Goal: Find specific page/section: Find specific page/section

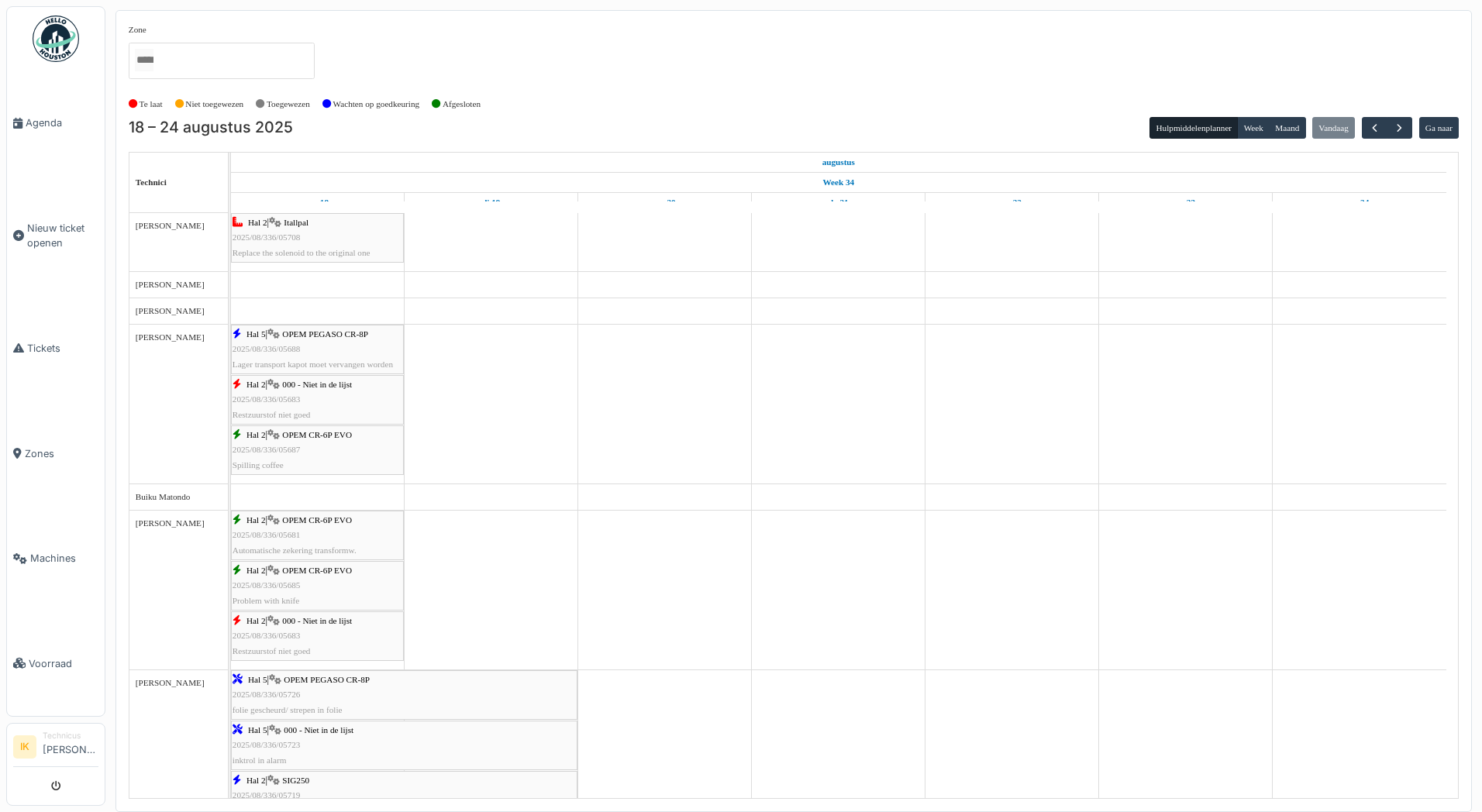
scroll to position [542, 0]
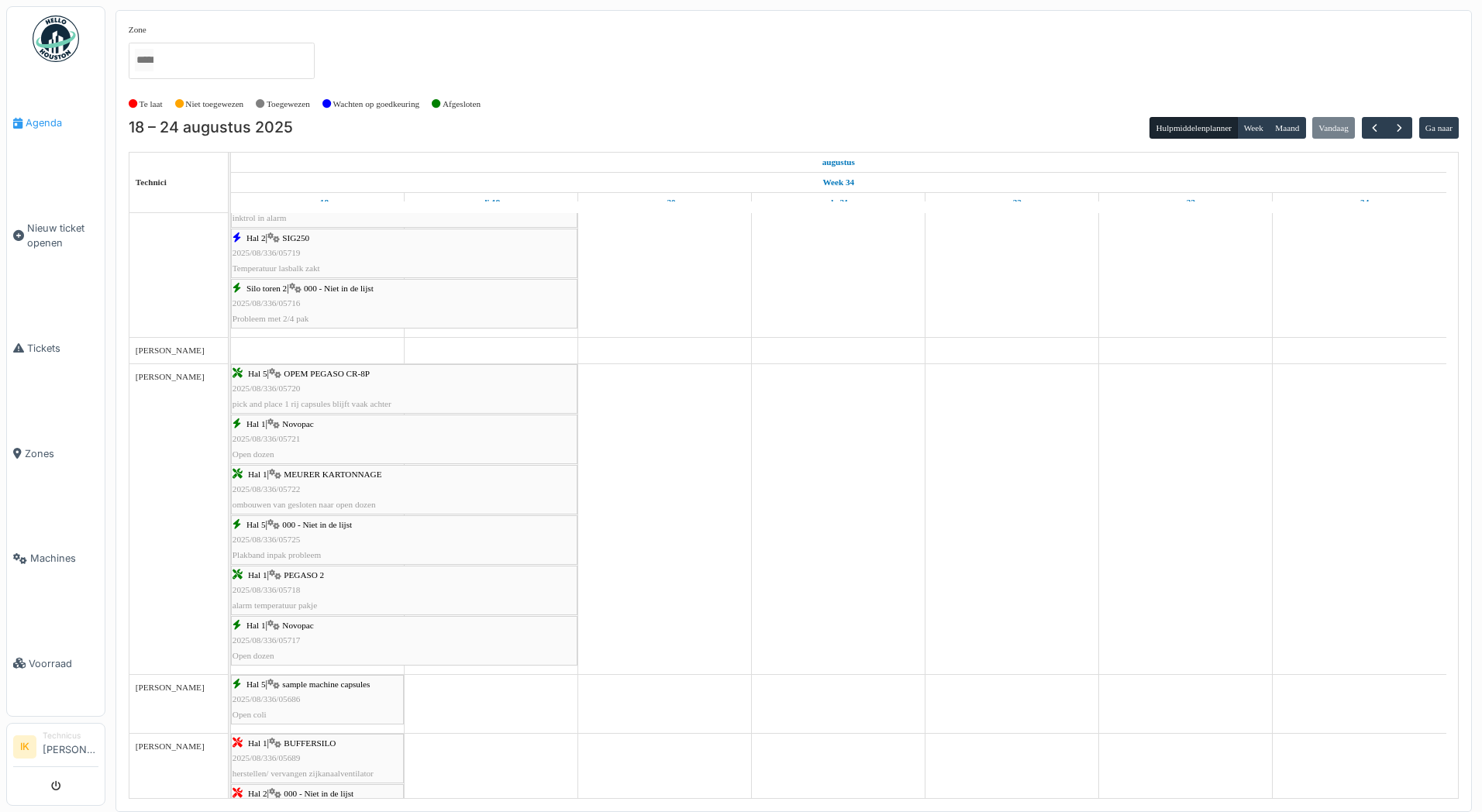
click at [42, 122] on span "Agenda" at bounding box center [62, 122] width 73 height 15
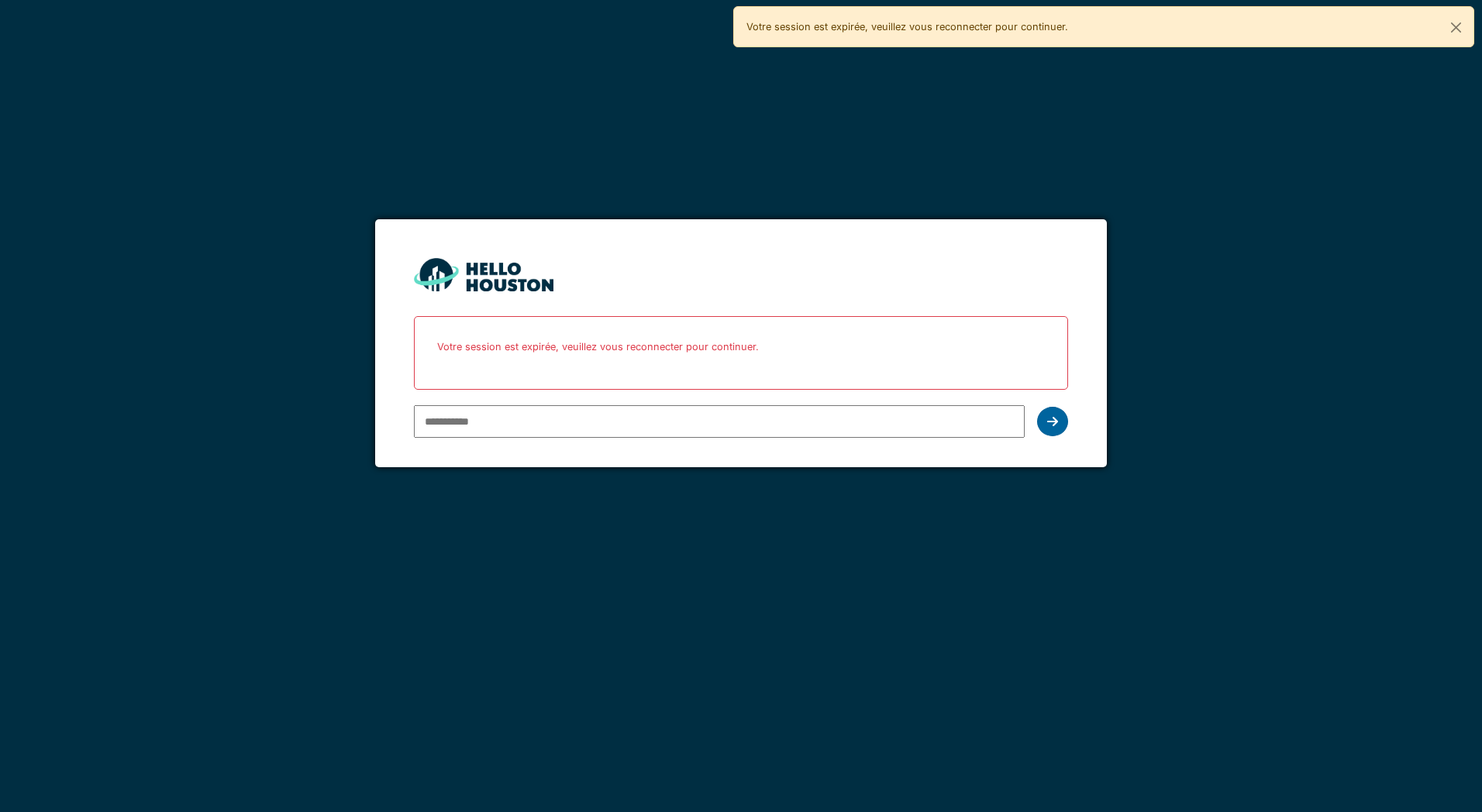
type input "**********"
click at [1047, 420] on icon at bounding box center [1052, 422] width 11 height 13
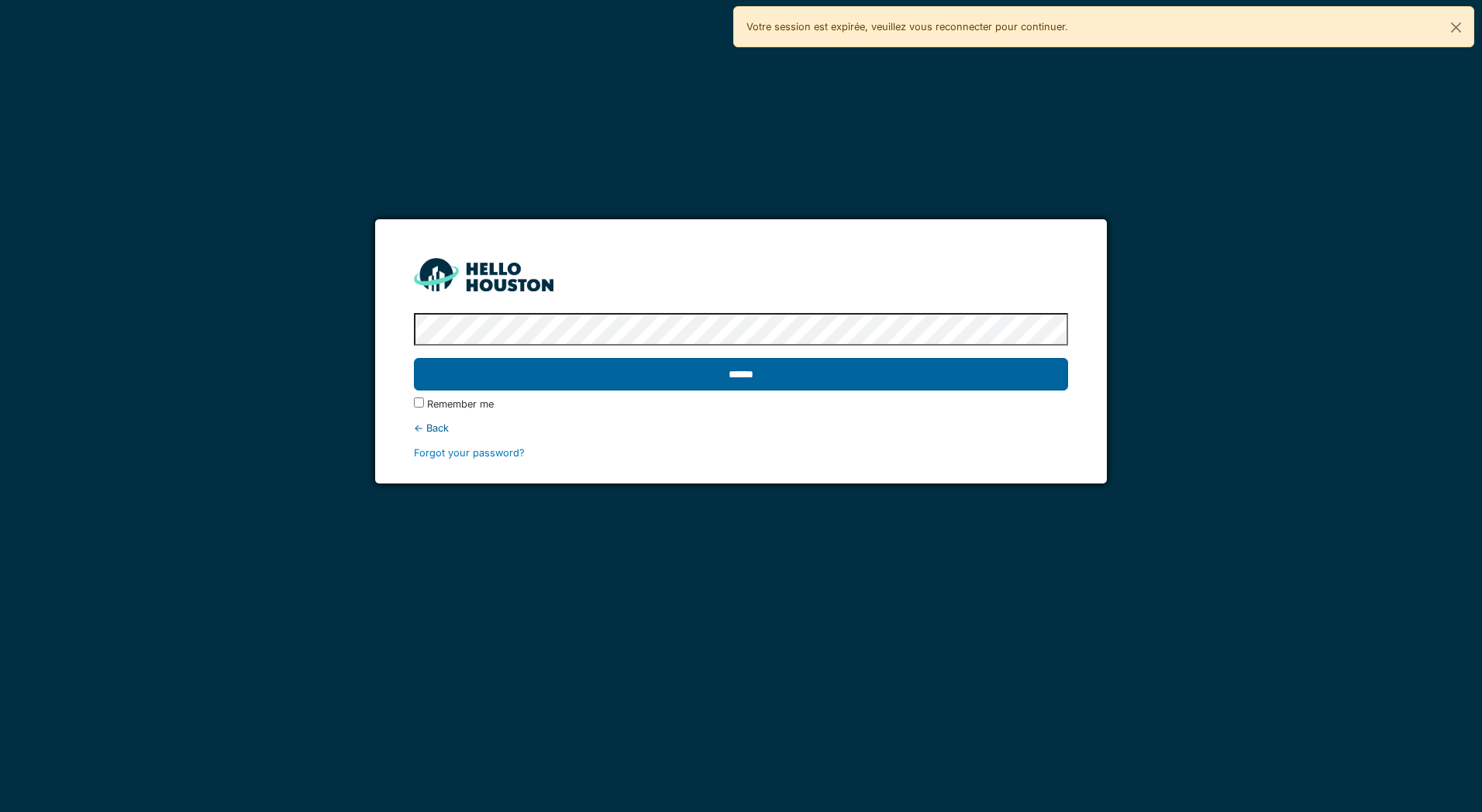
click at [518, 386] on input "******" at bounding box center [740, 374] width 653 height 33
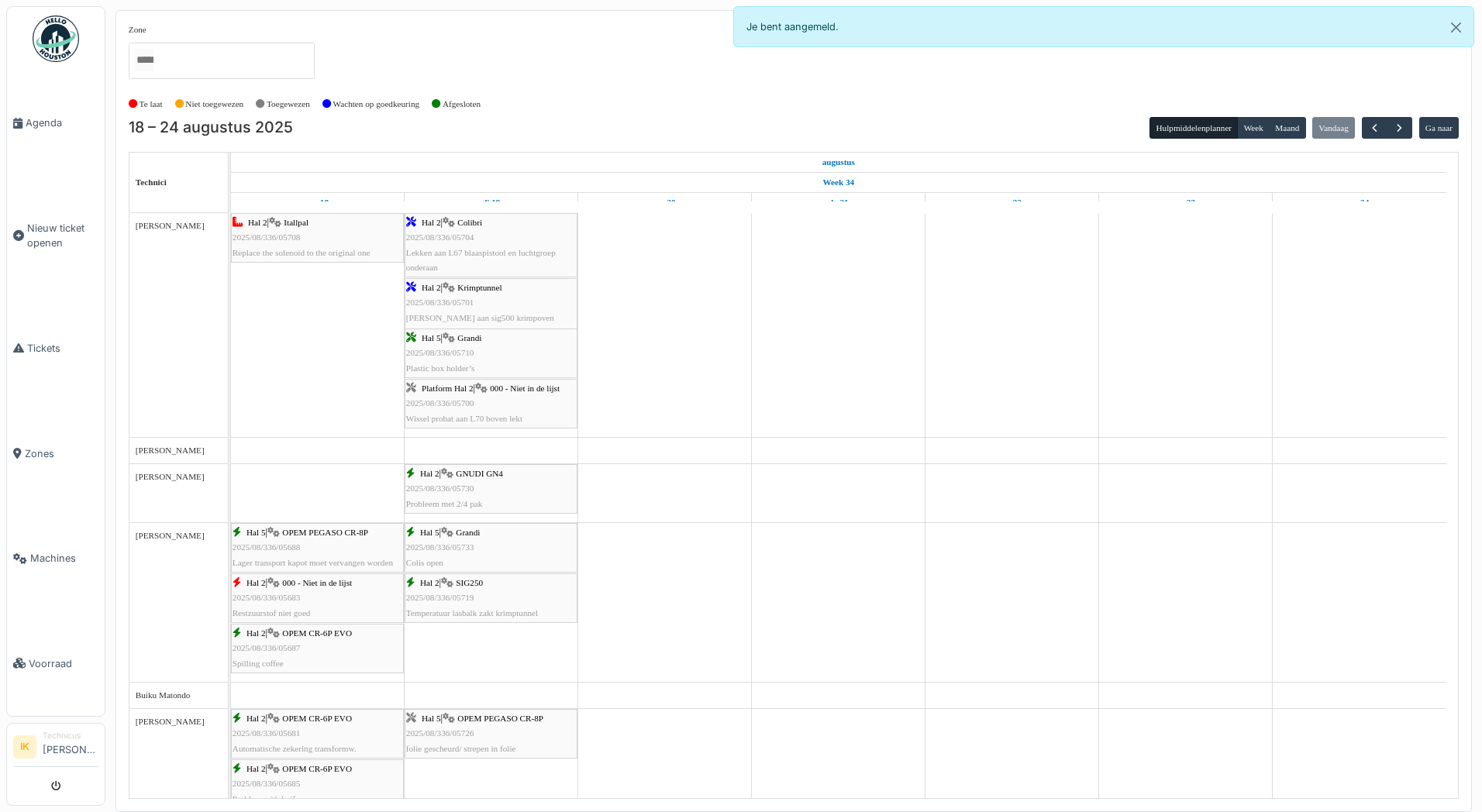
scroll to position [77, 0]
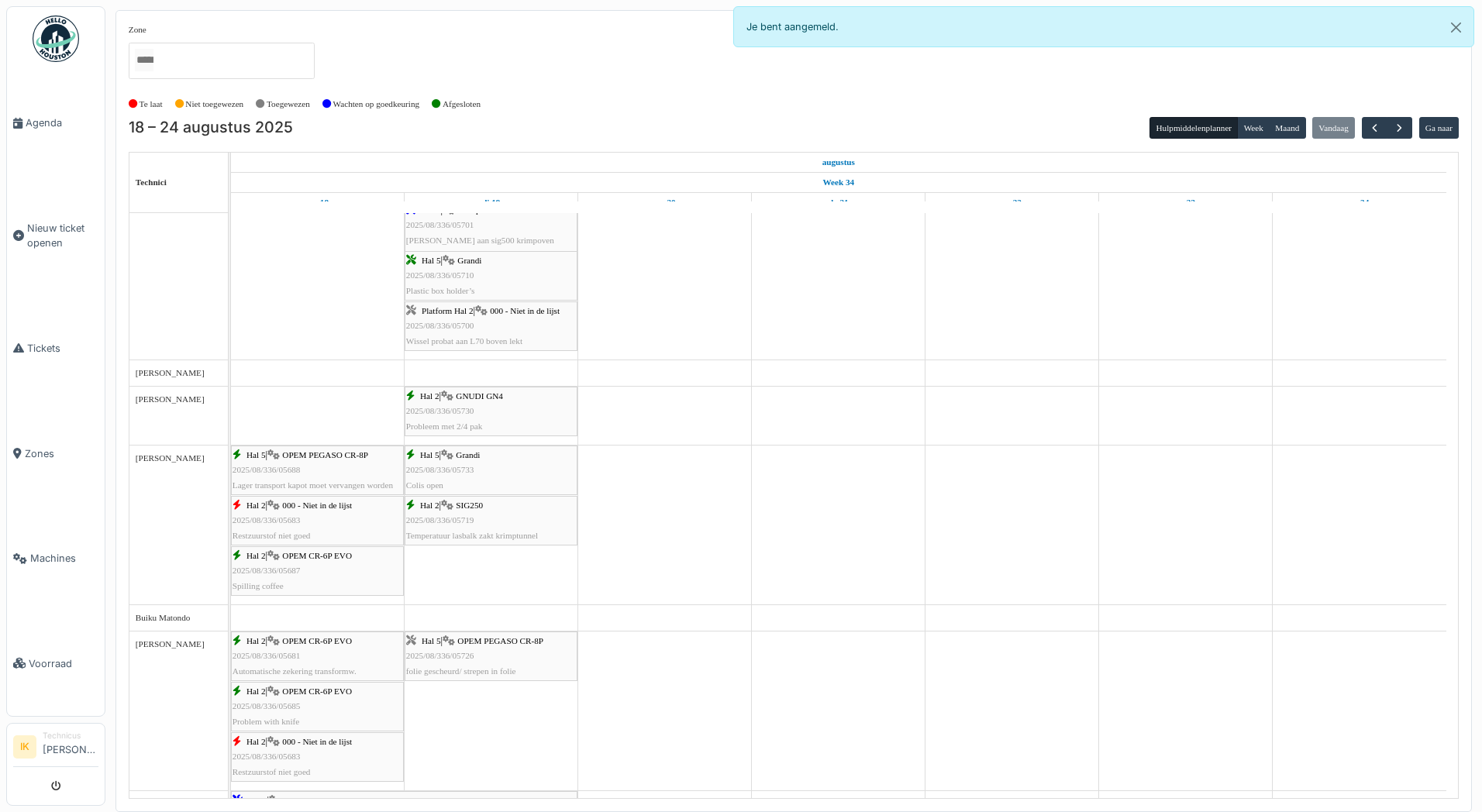
click at [475, 404] on div "Hal 2 | GNUDI GN4 2025/08/336/05730 Probleem met 2/4 pak" at bounding box center [490, 411] width 169 height 45
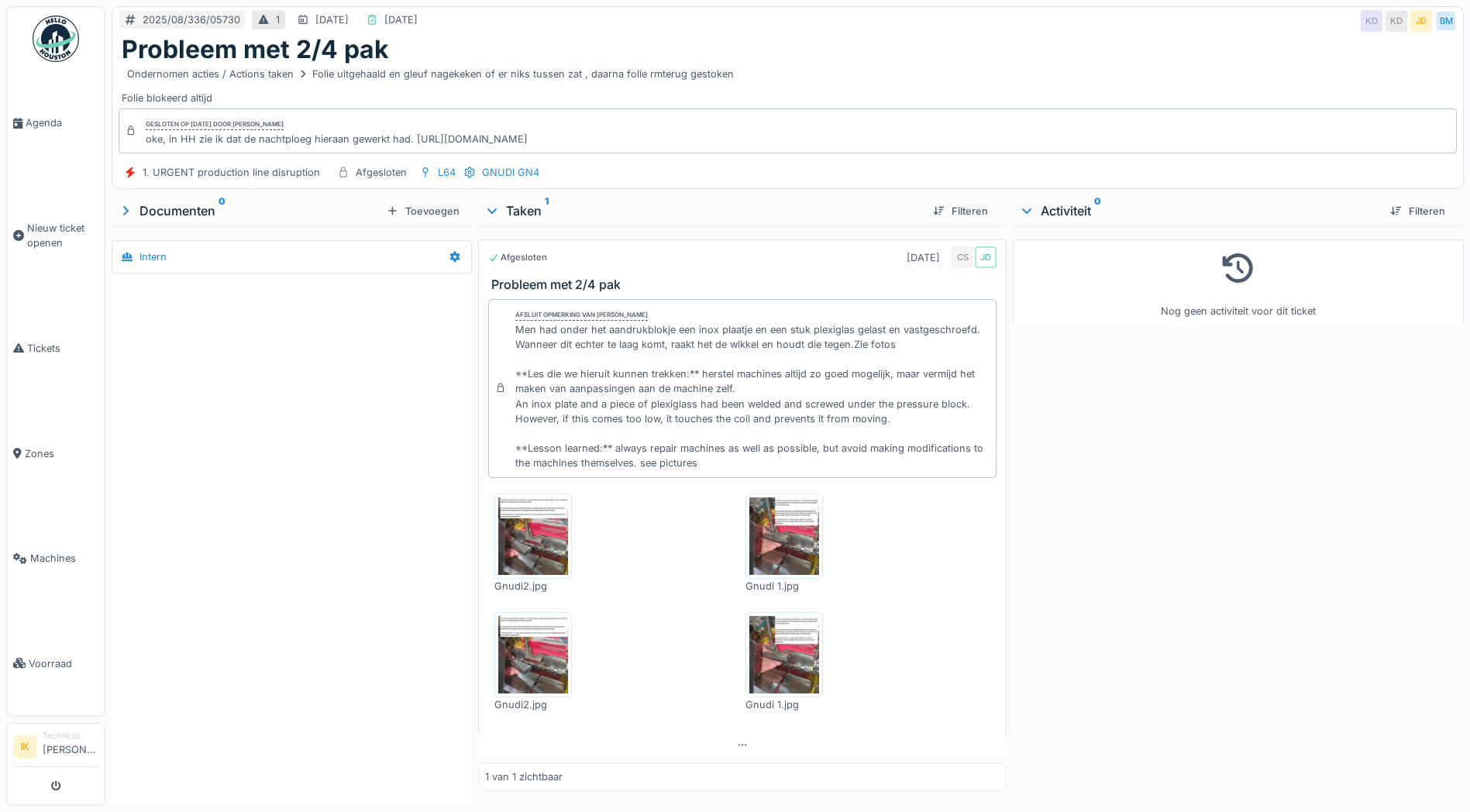
scroll to position [7, 0]
click at [47, 123] on span "Agenda" at bounding box center [62, 122] width 73 height 15
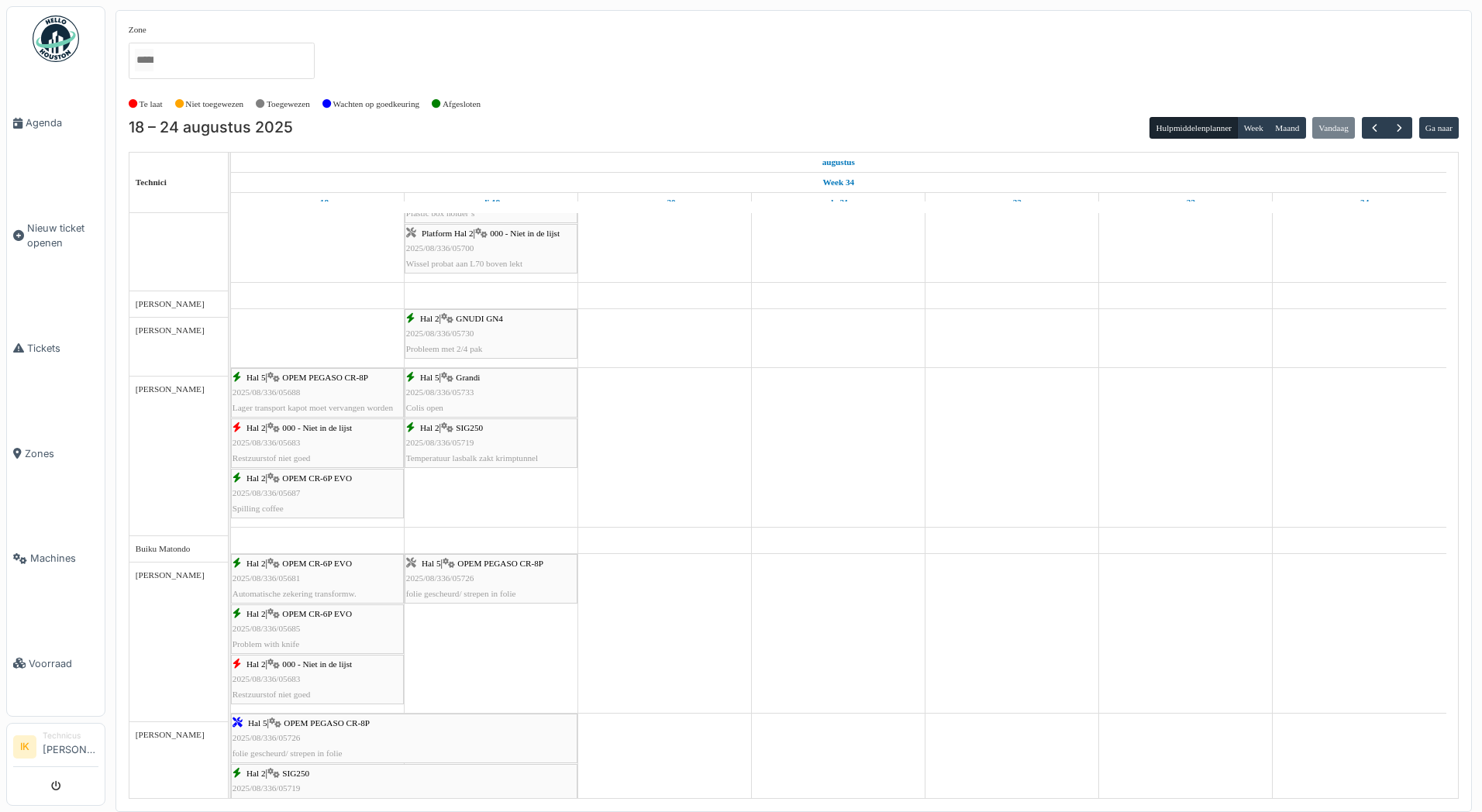
scroll to position [155, 0]
click at [445, 438] on span "2025/08/336/05719" at bounding box center [440, 442] width 68 height 10
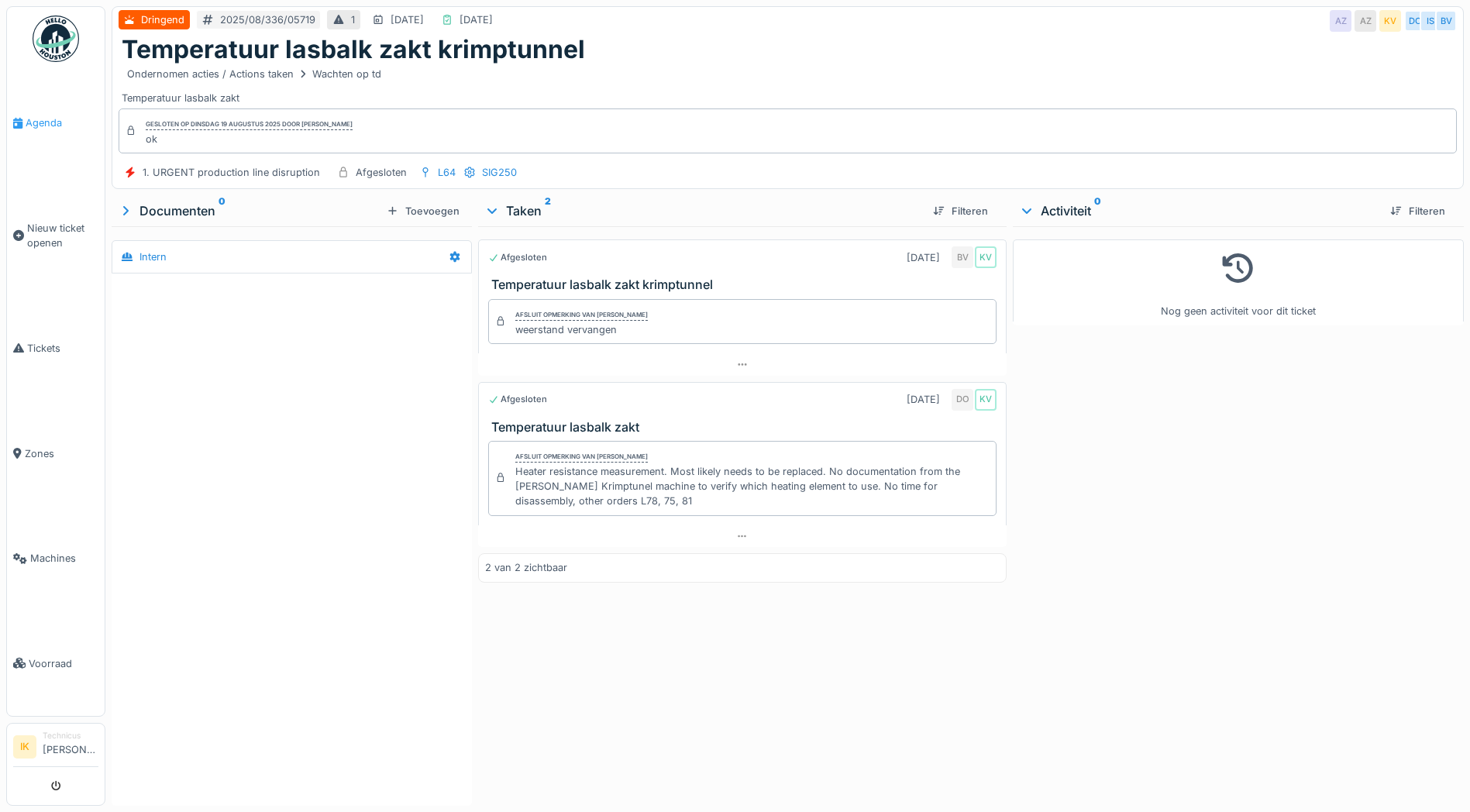
click at [43, 123] on span "Agenda" at bounding box center [62, 122] width 73 height 15
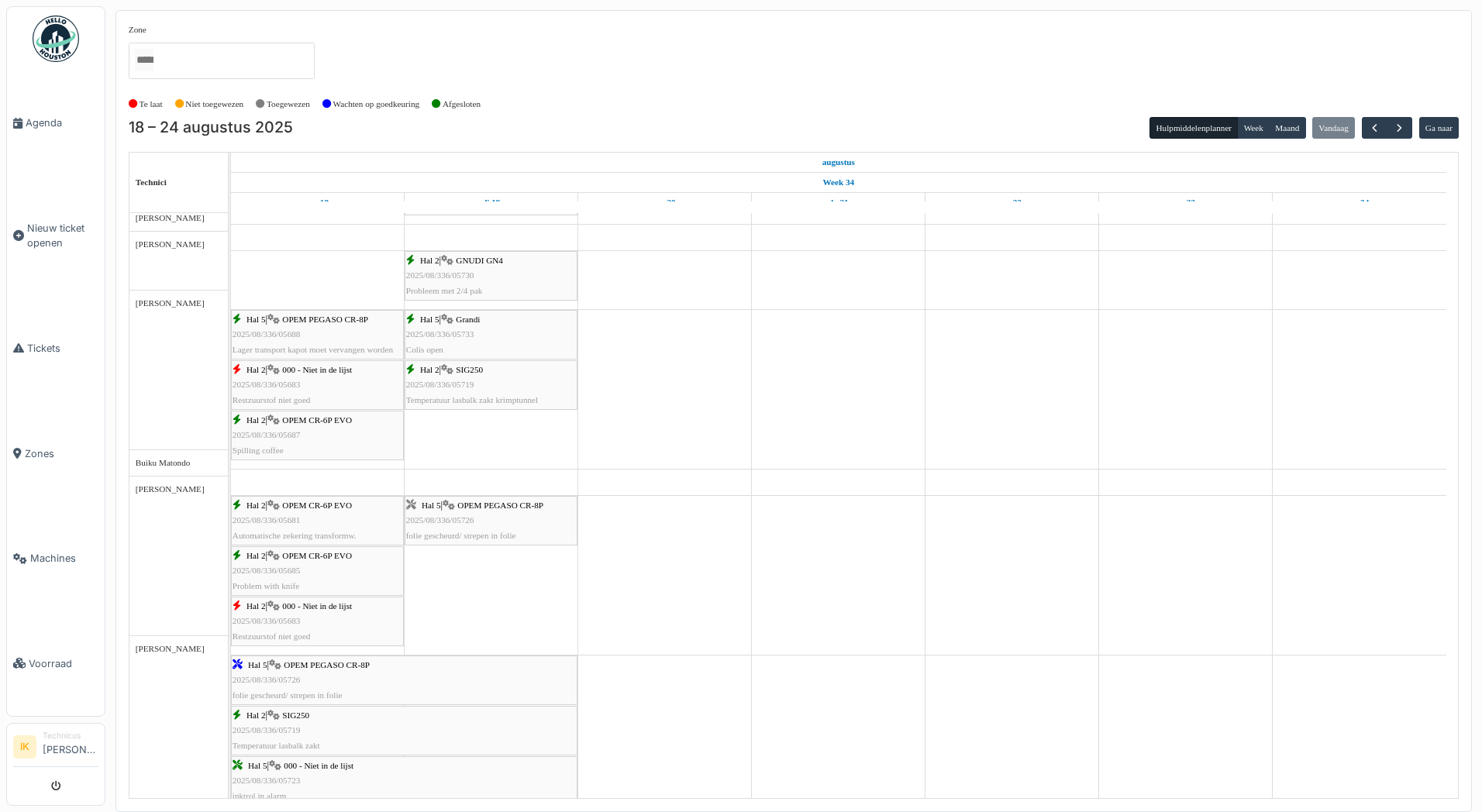
scroll to position [155, 0]
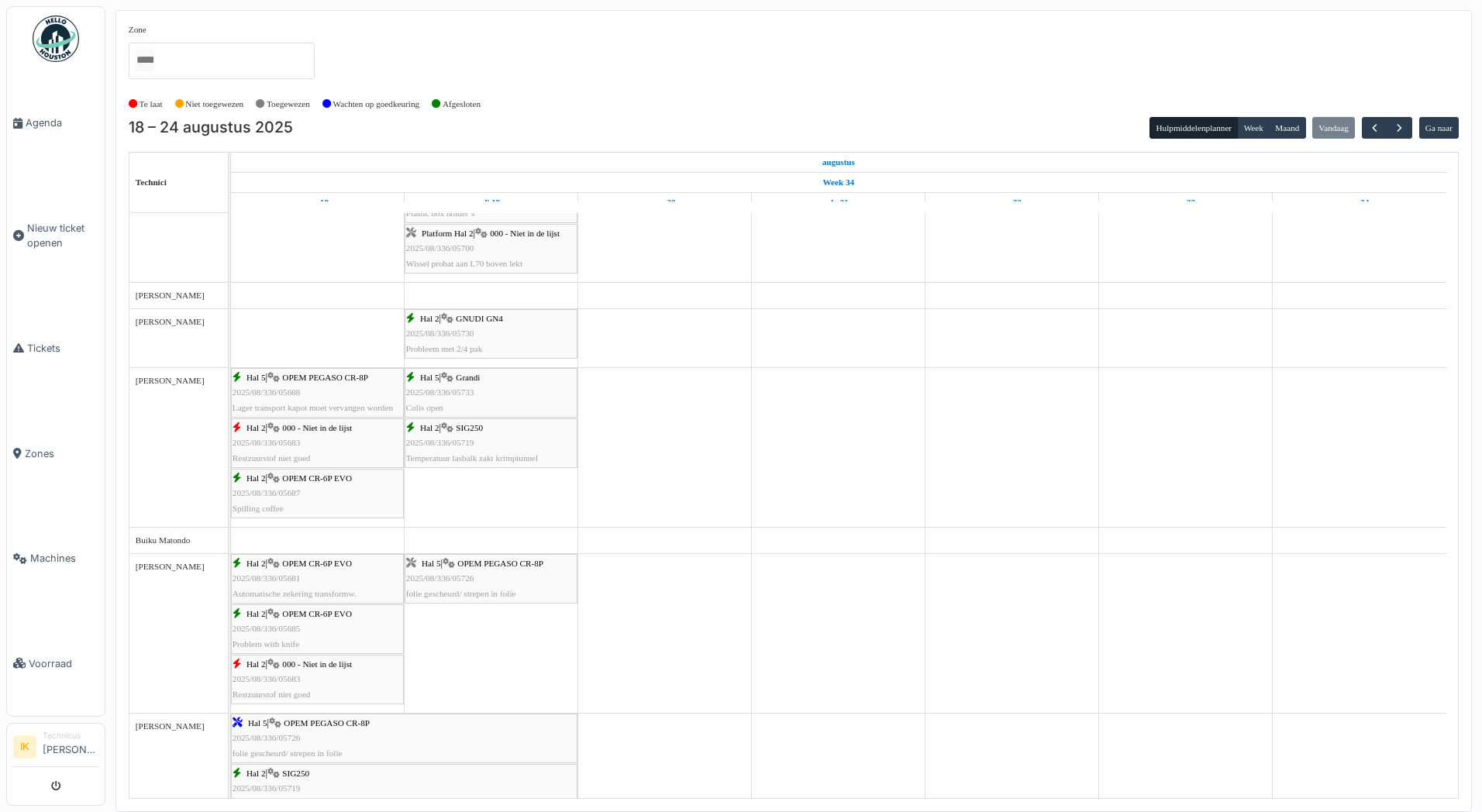
click at [483, 394] on div "Hal 5 | Grandi 2025/08/336/05733 Colis open" at bounding box center [490, 393] width 169 height 45
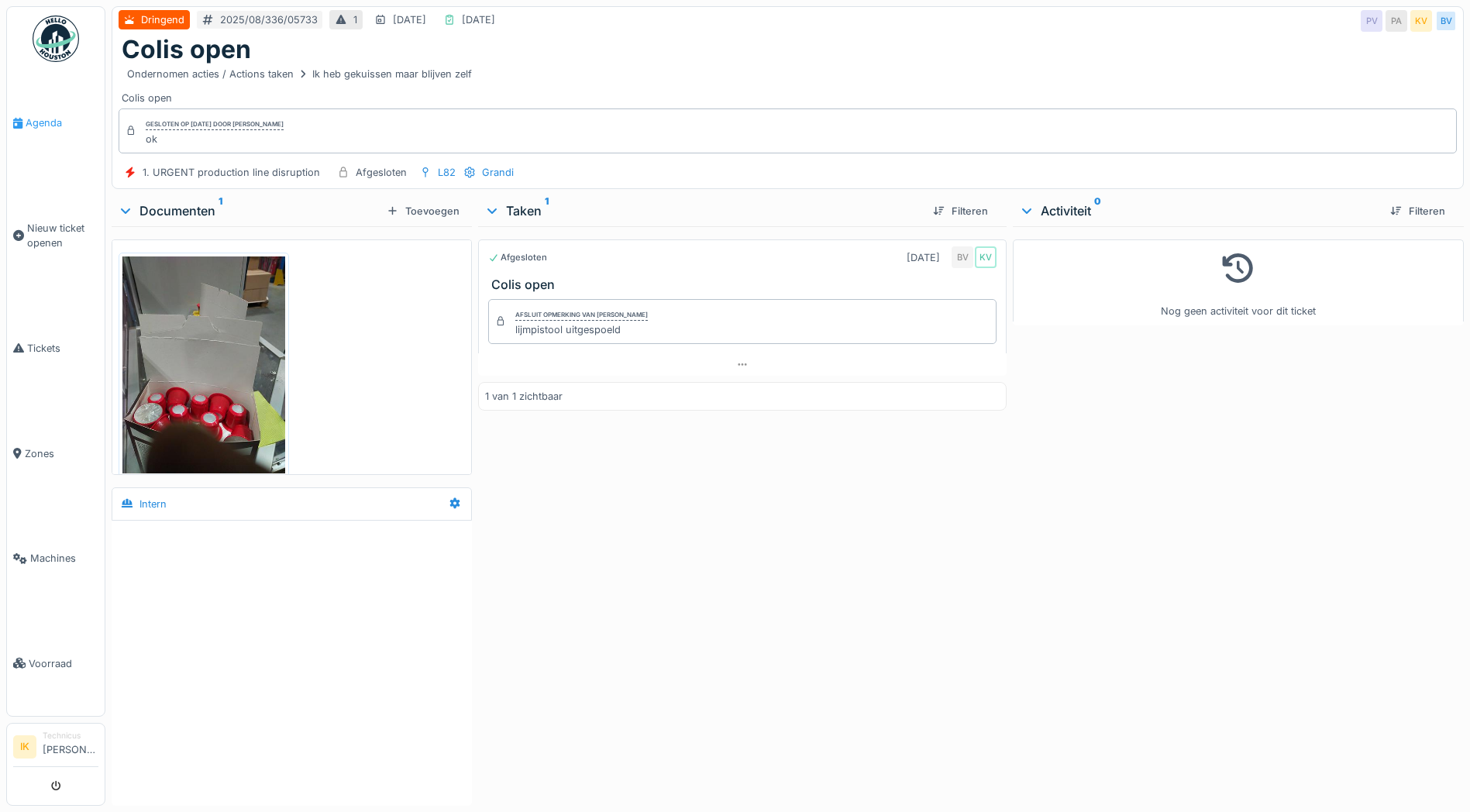
click at [32, 122] on span "Agenda" at bounding box center [62, 122] width 73 height 15
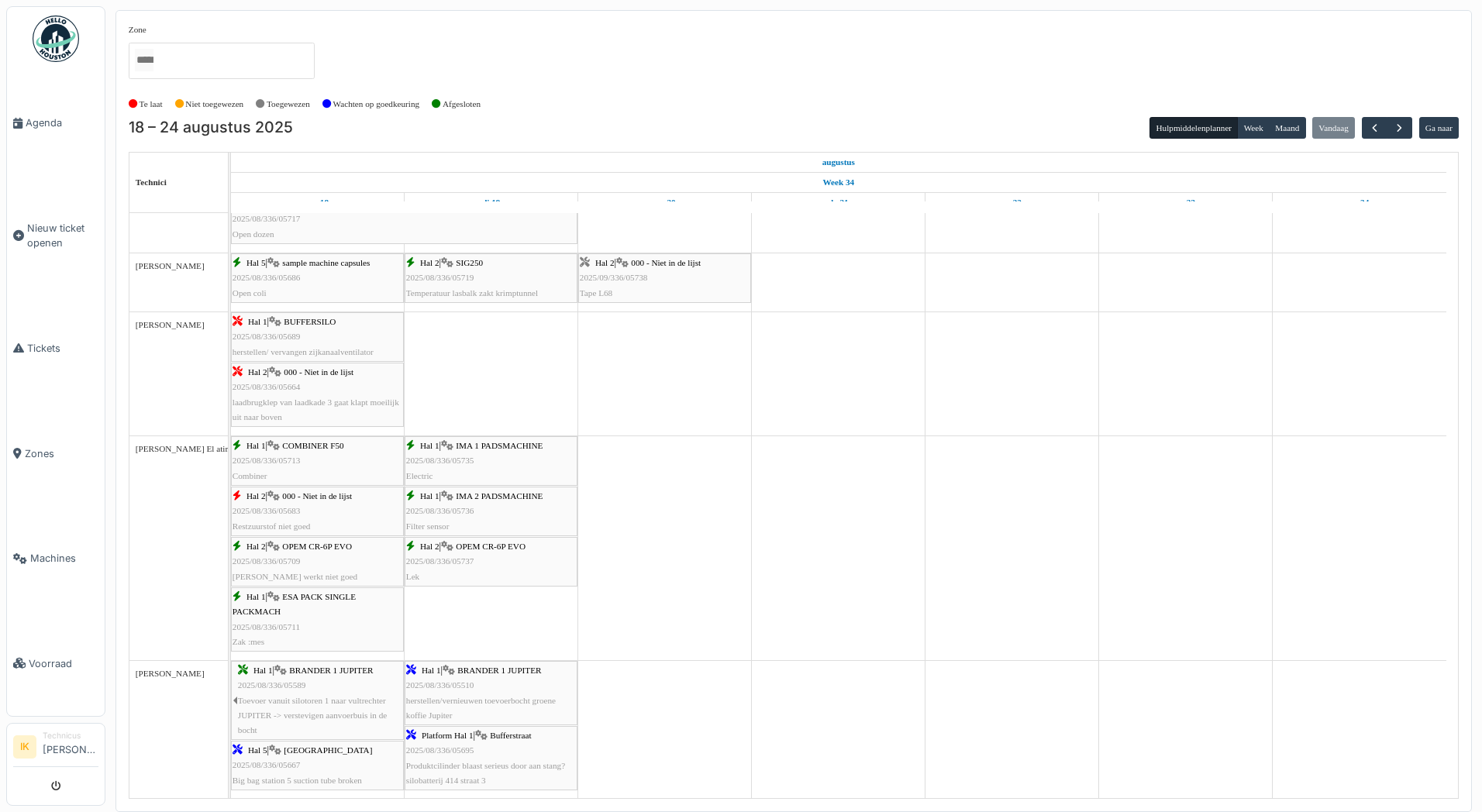
click at [473, 453] on div "Hal 1 | IMA 1 PADSMACHINE 2025/08/336/05735 Electric" at bounding box center [490, 460] width 169 height 45
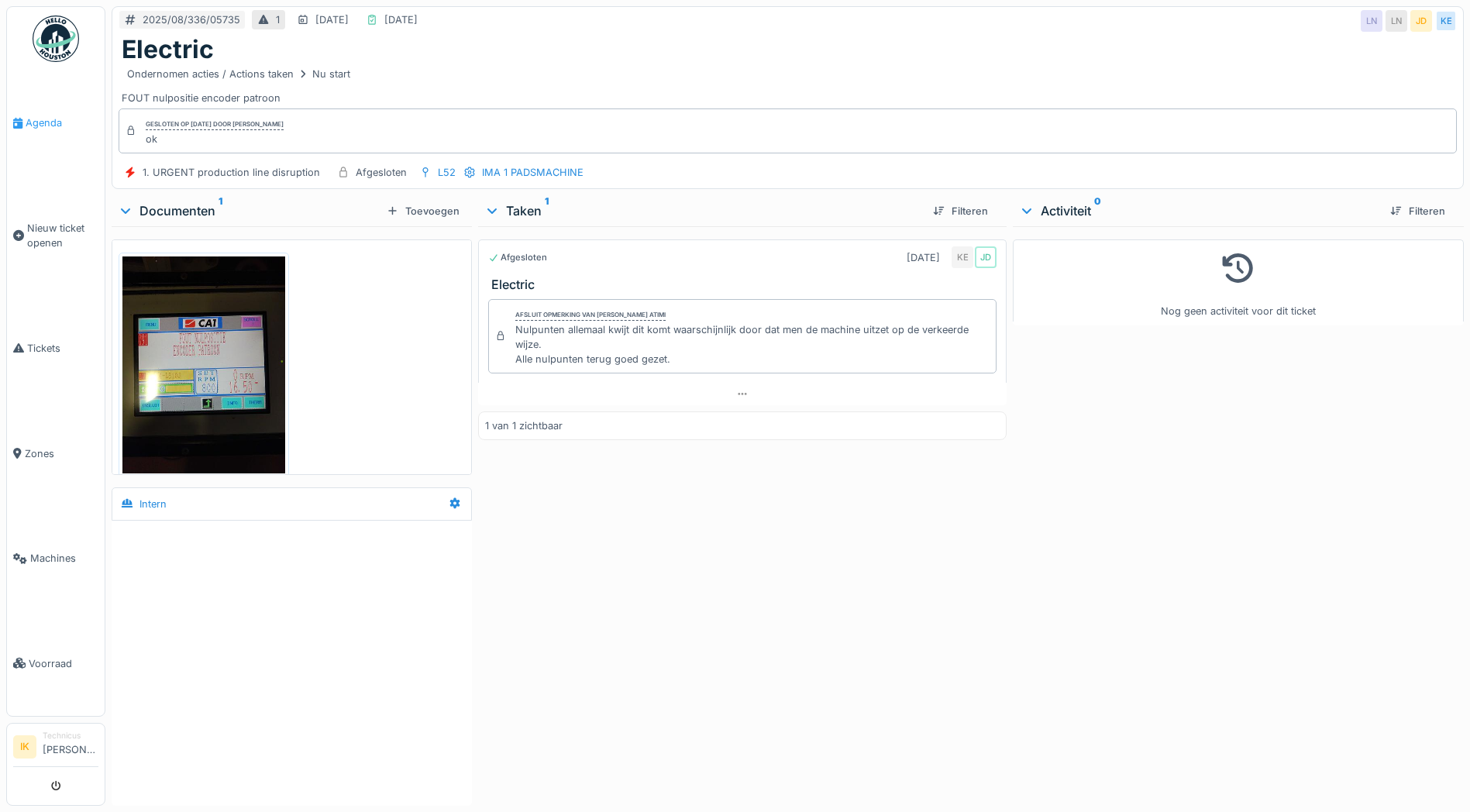
click at [49, 119] on span "Agenda" at bounding box center [62, 122] width 73 height 15
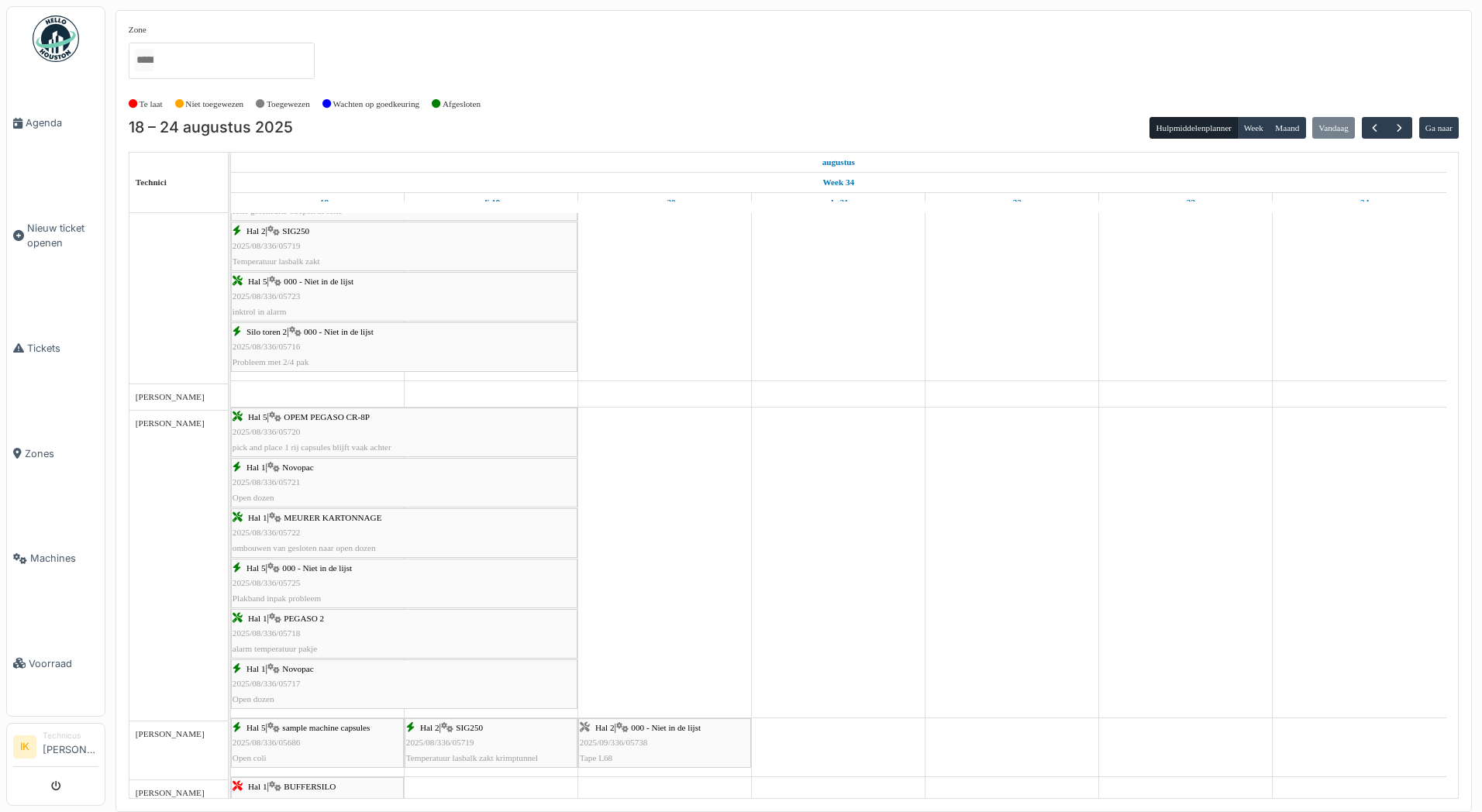
scroll to position [697, 0]
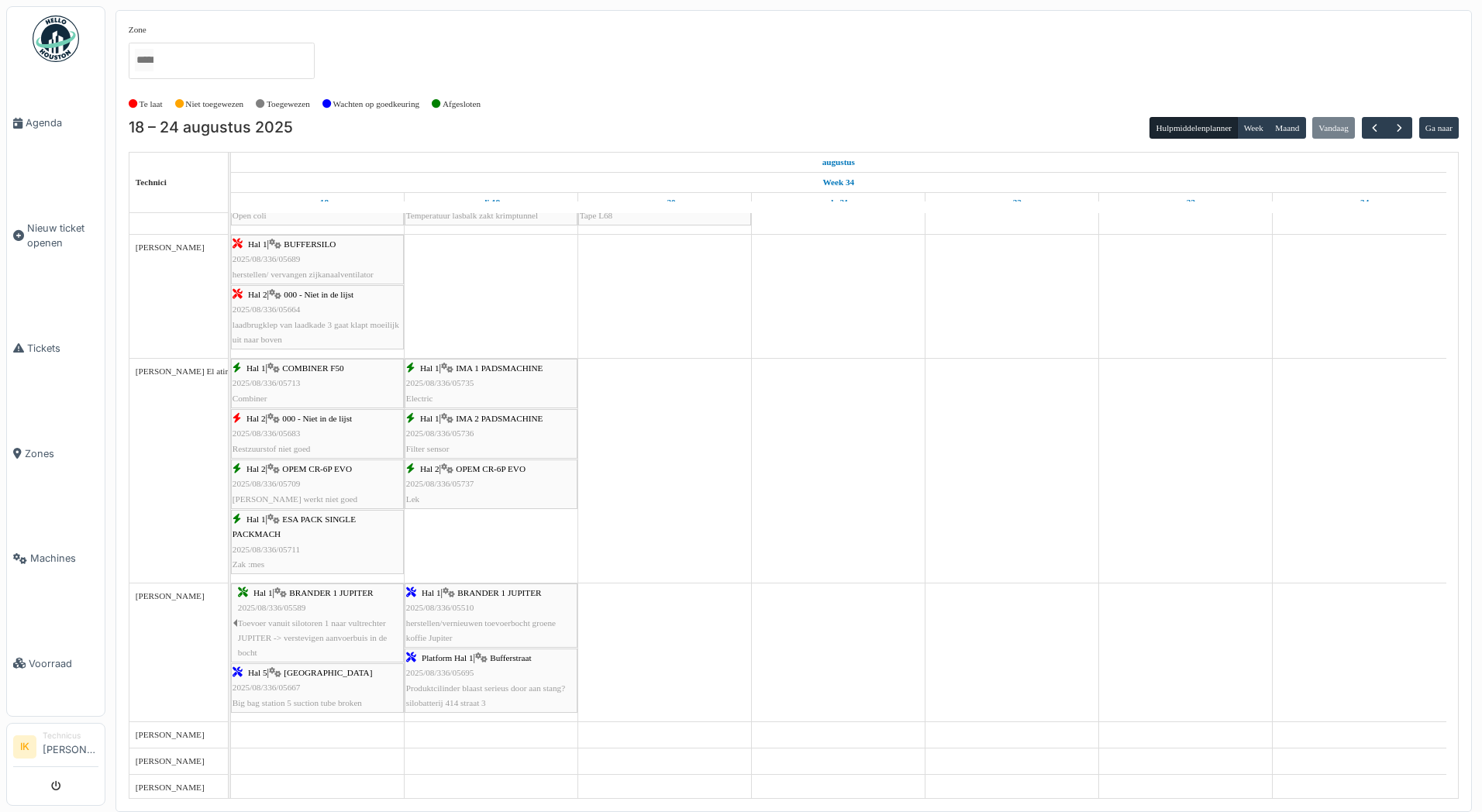
click at [472, 480] on span "2025/08/336/05737" at bounding box center [440, 484] width 68 height 10
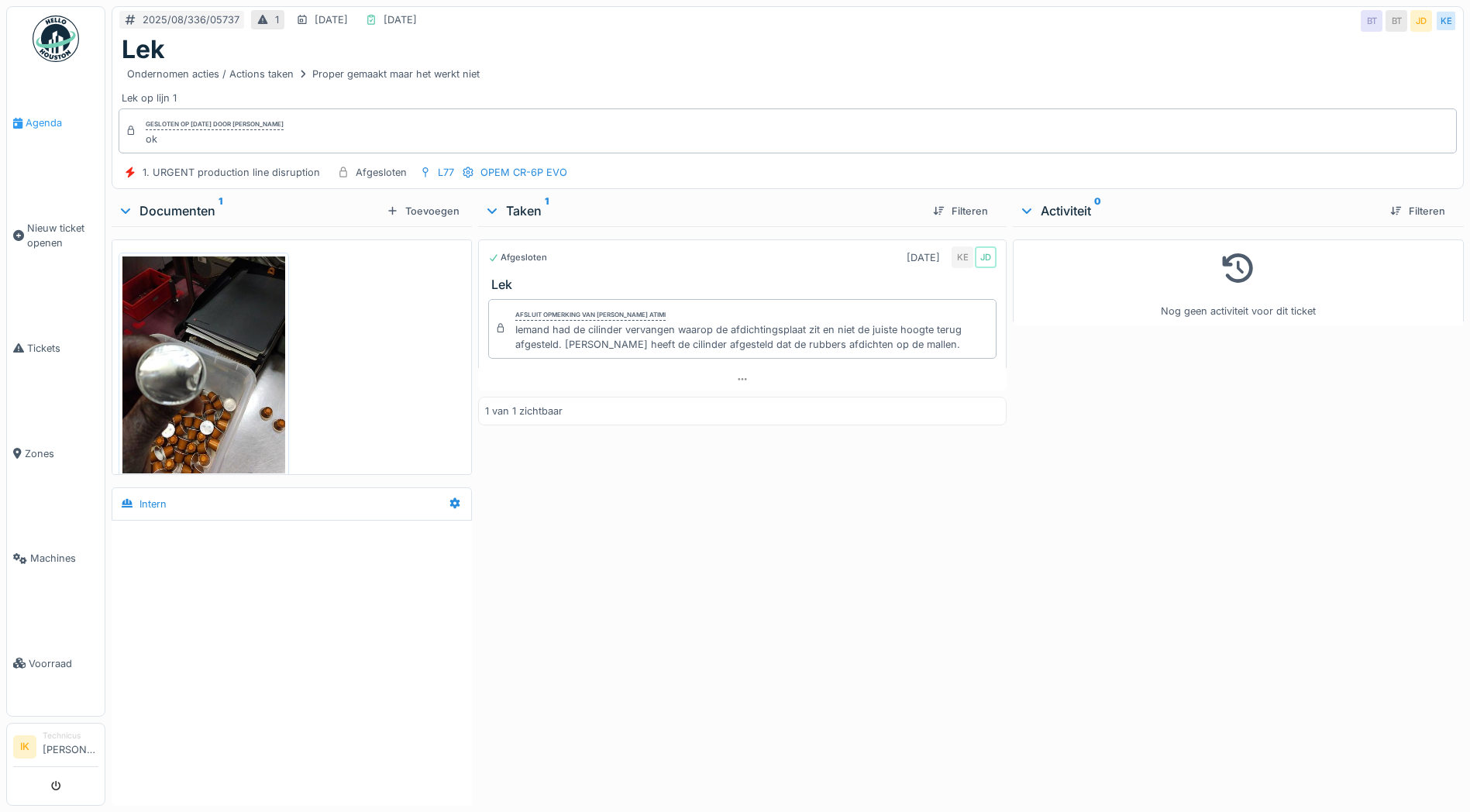
click at [49, 121] on span "Agenda" at bounding box center [62, 122] width 73 height 15
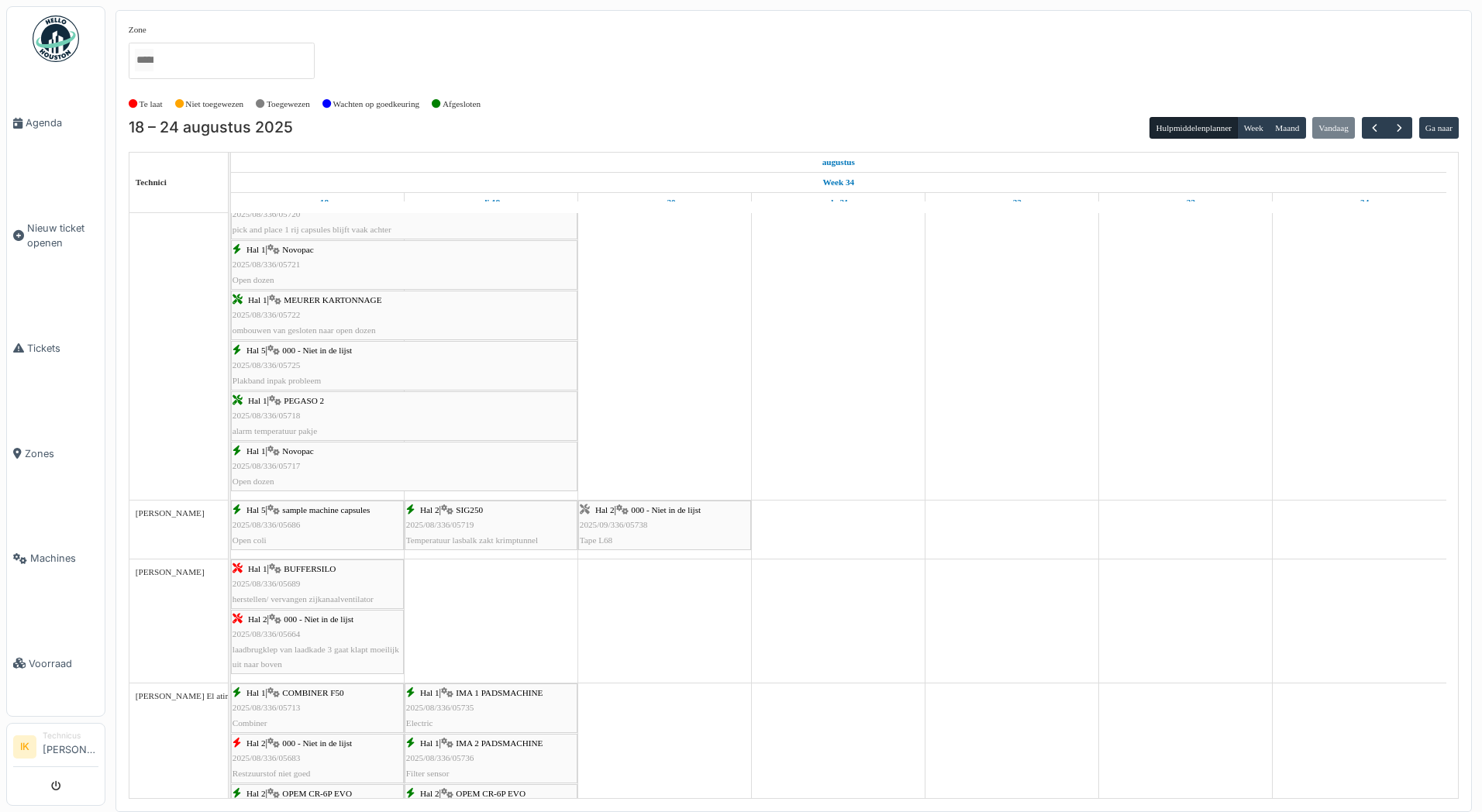
scroll to position [1008, 0]
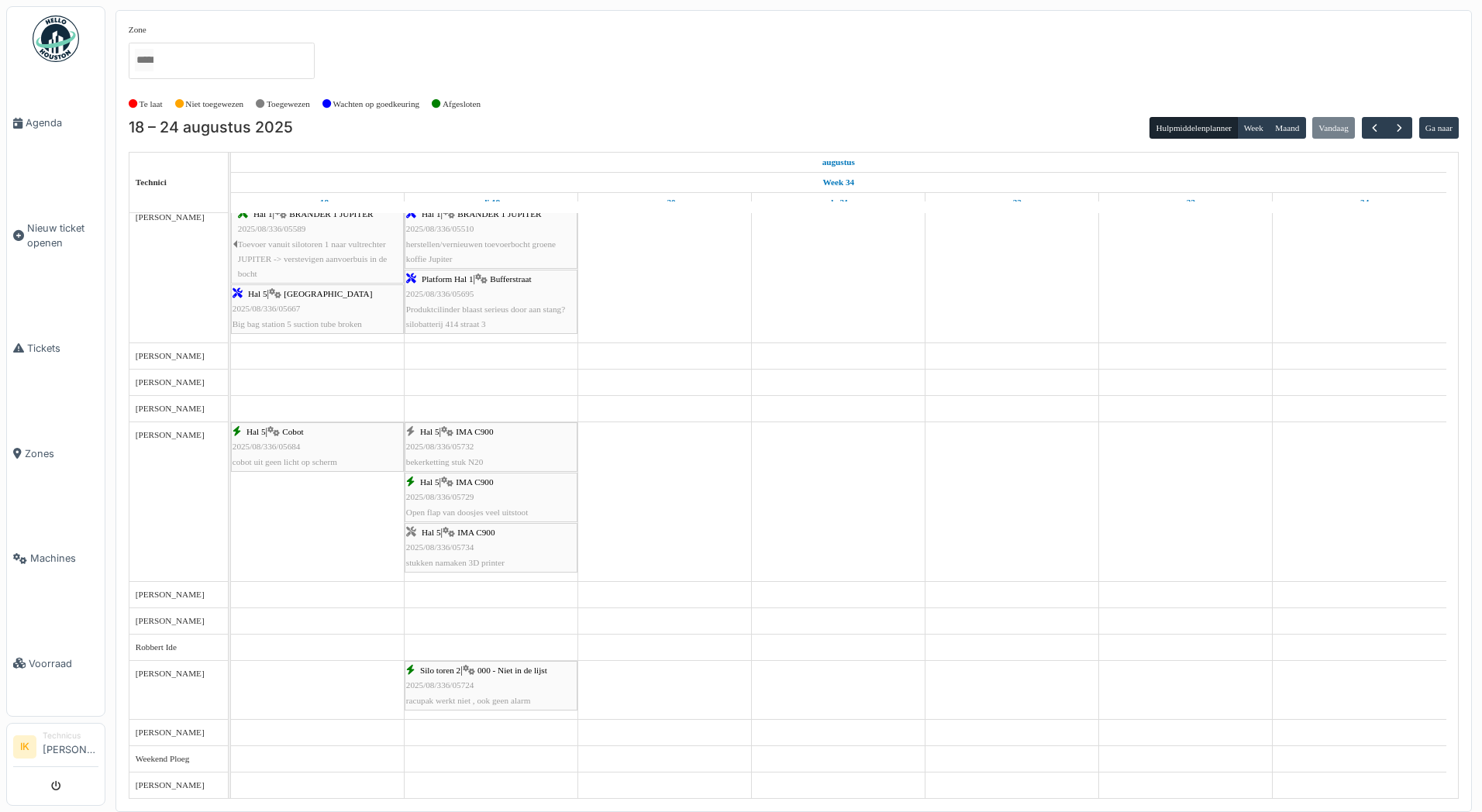
click at [465, 490] on div "Hal 5 | IMA C900 2025/08/336/05729 Open flap van doosjes veel uitstoot" at bounding box center [490, 497] width 169 height 45
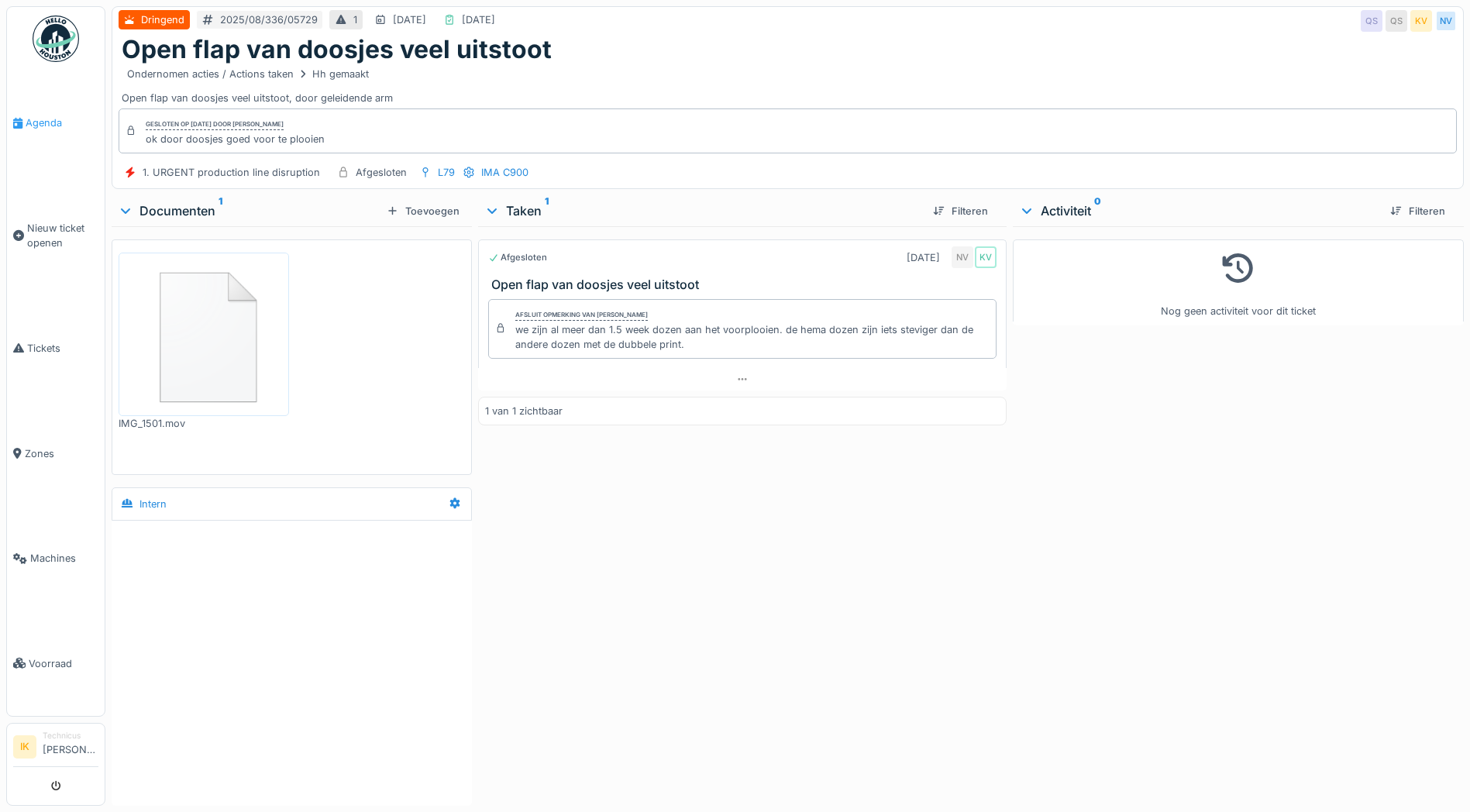
click at [37, 125] on span "Agenda" at bounding box center [62, 122] width 73 height 15
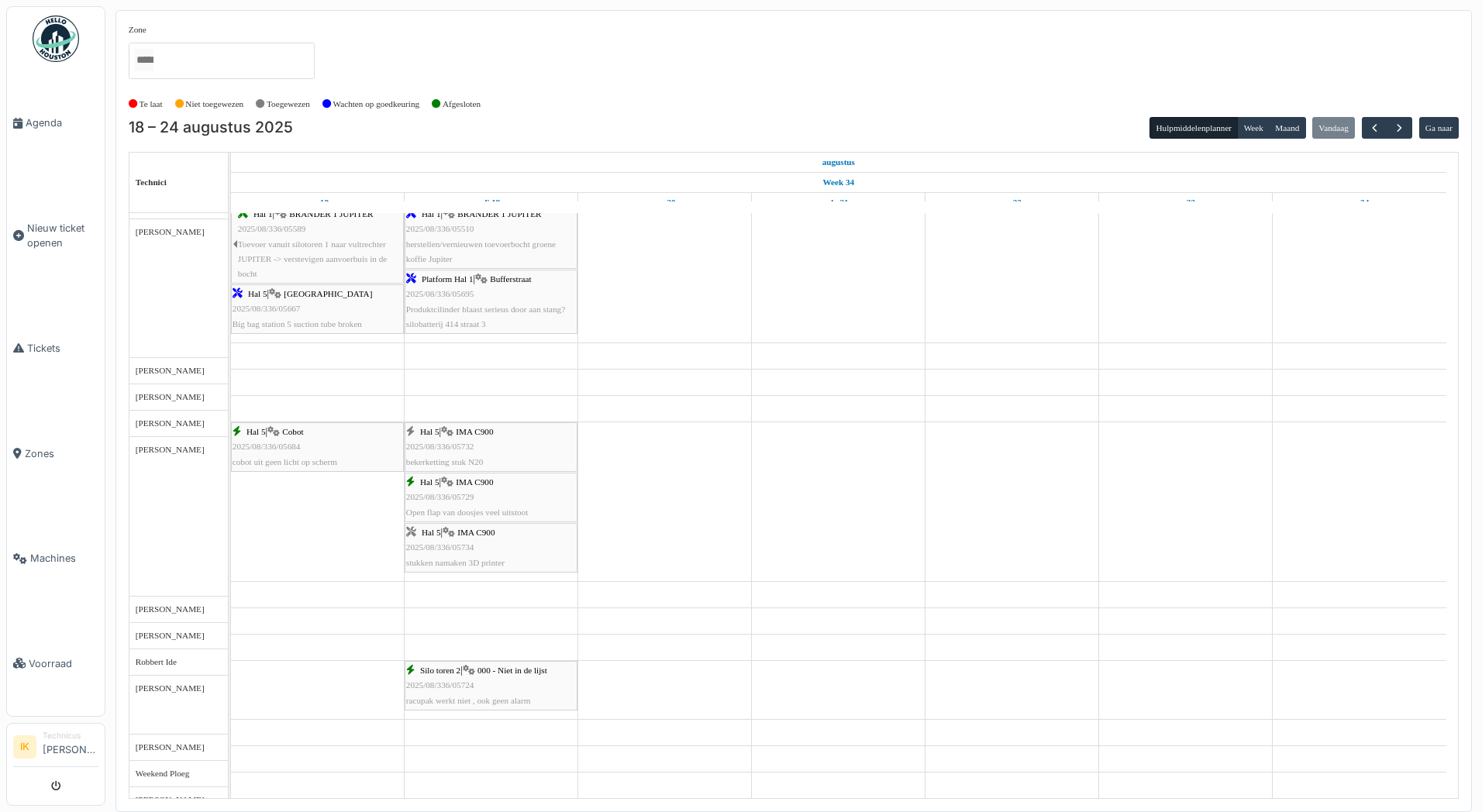
scroll to position [1618, 0]
click at [476, 435] on span "IMA C900" at bounding box center [474, 432] width 37 height 10
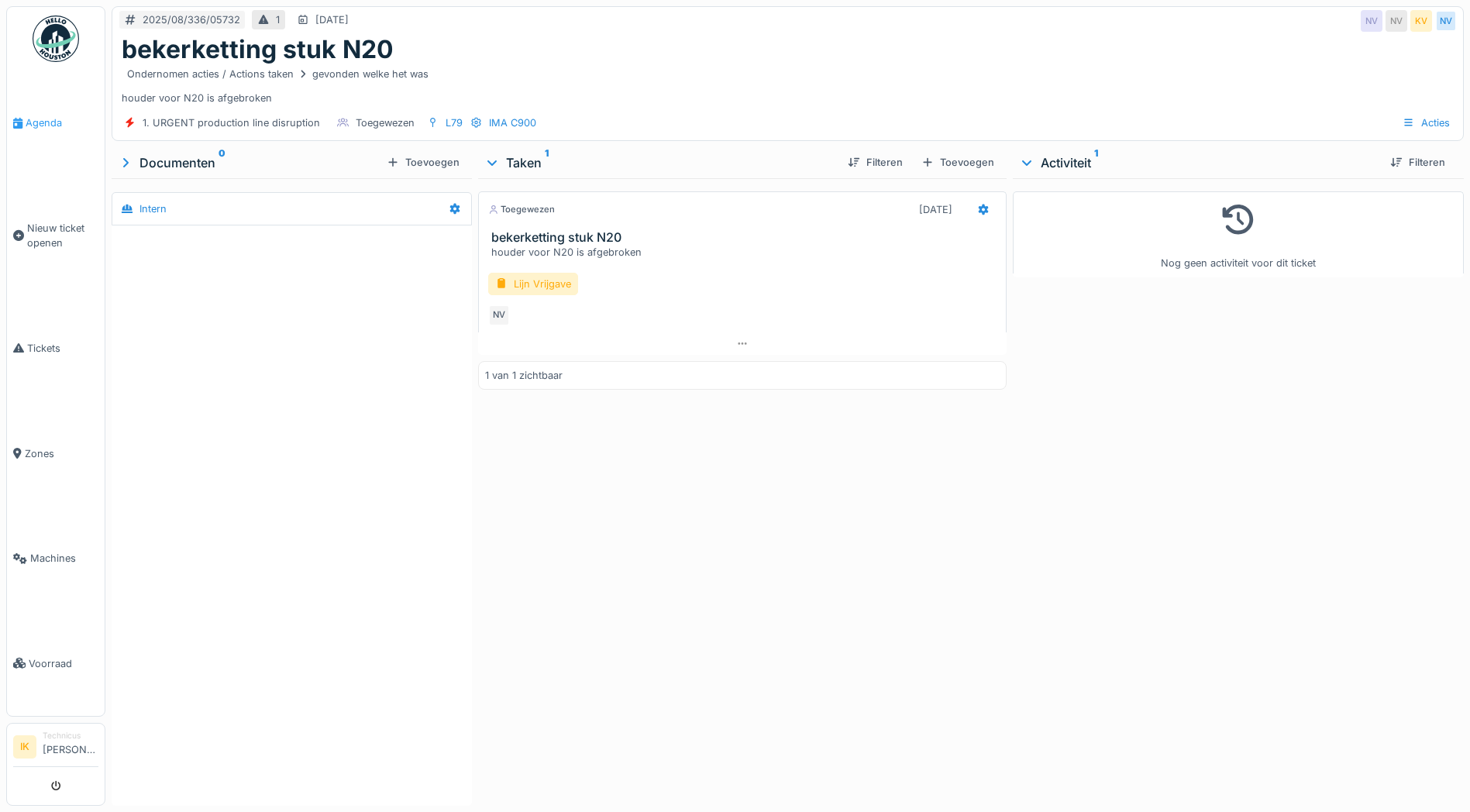
click at [32, 123] on span "Agenda" at bounding box center [62, 122] width 73 height 15
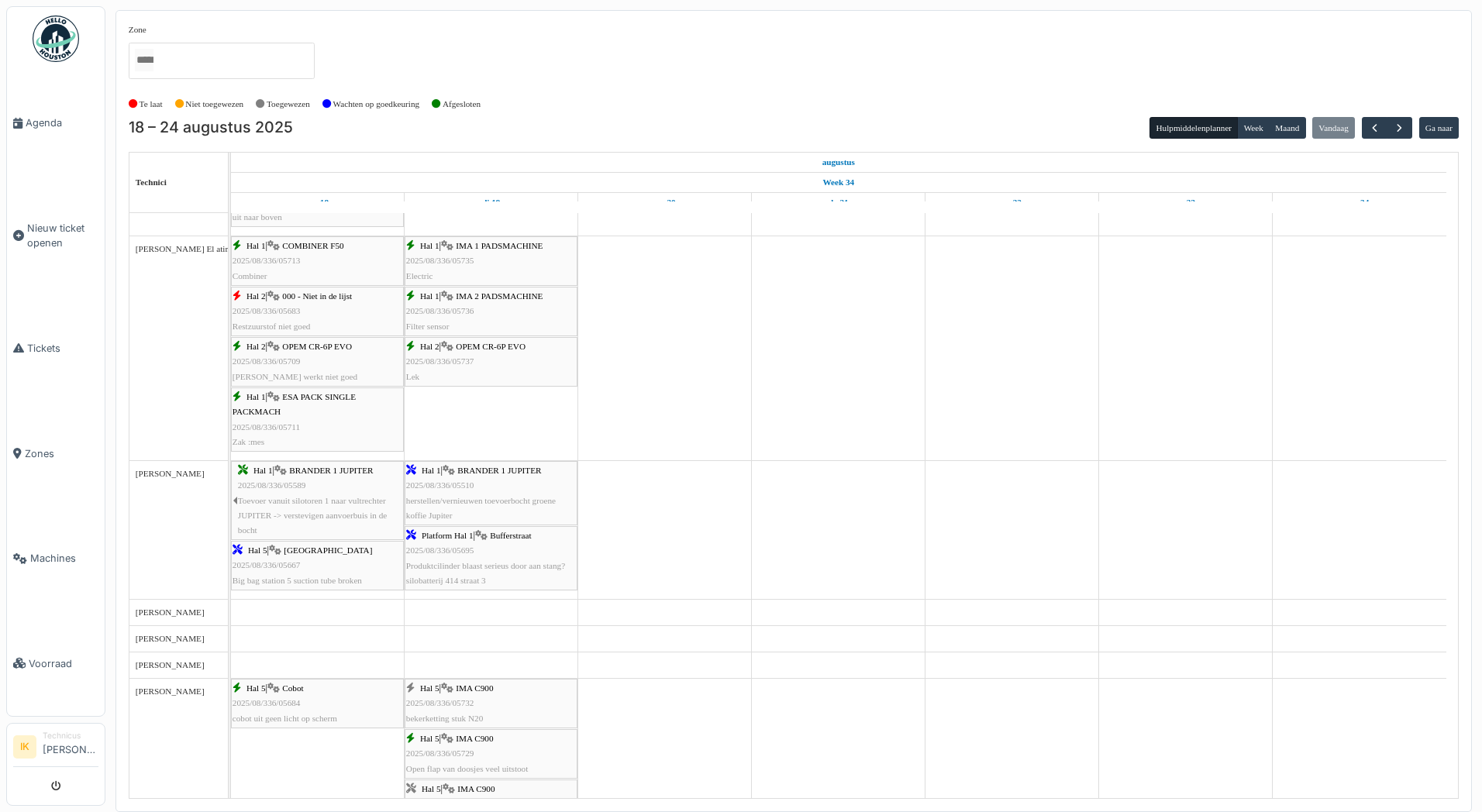
scroll to position [1549, 0]
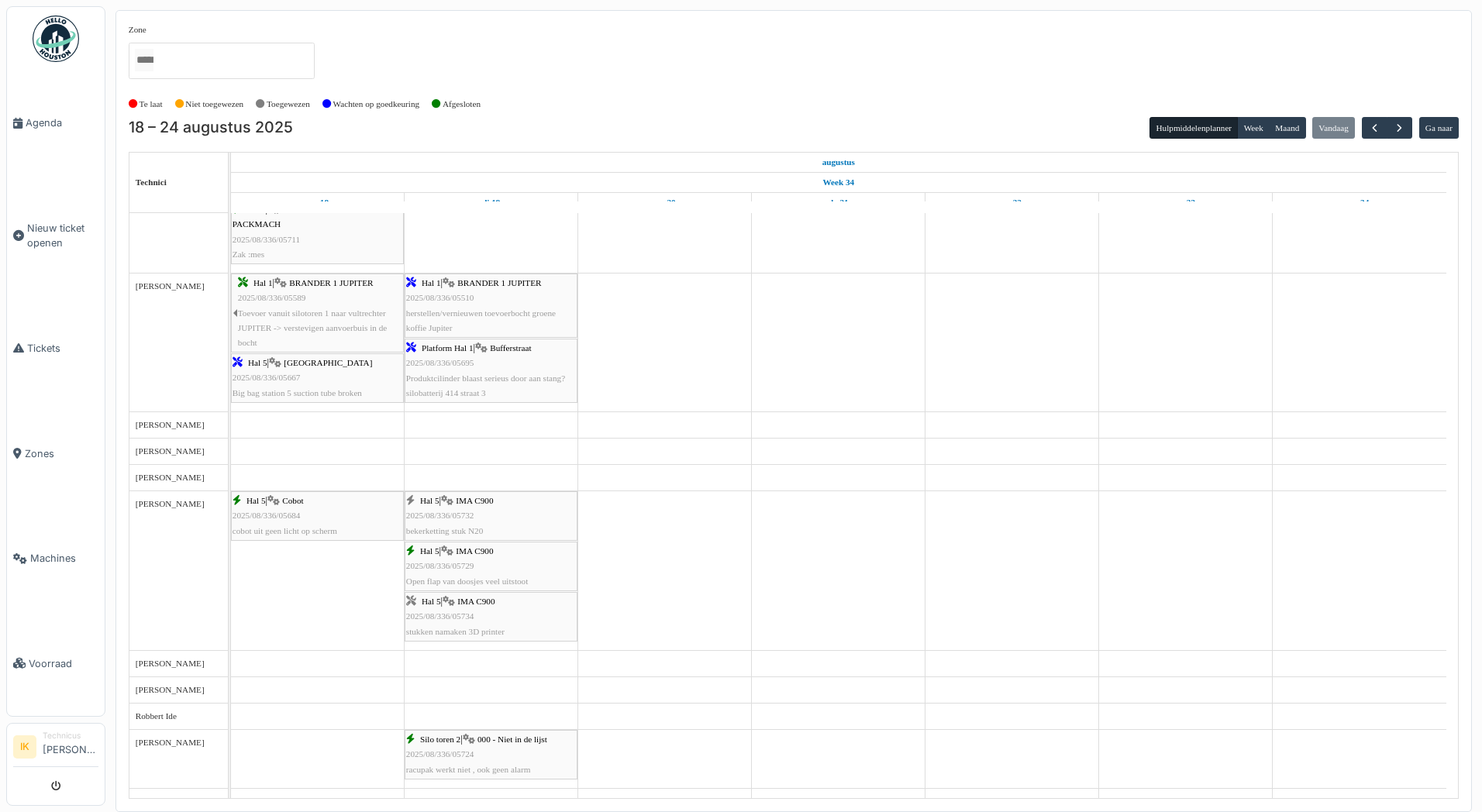
click at [465, 622] on div "Hal 5 | IMA C900 2025/08/336/05734 stukken namaken 3D printer" at bounding box center [490, 616] width 169 height 45
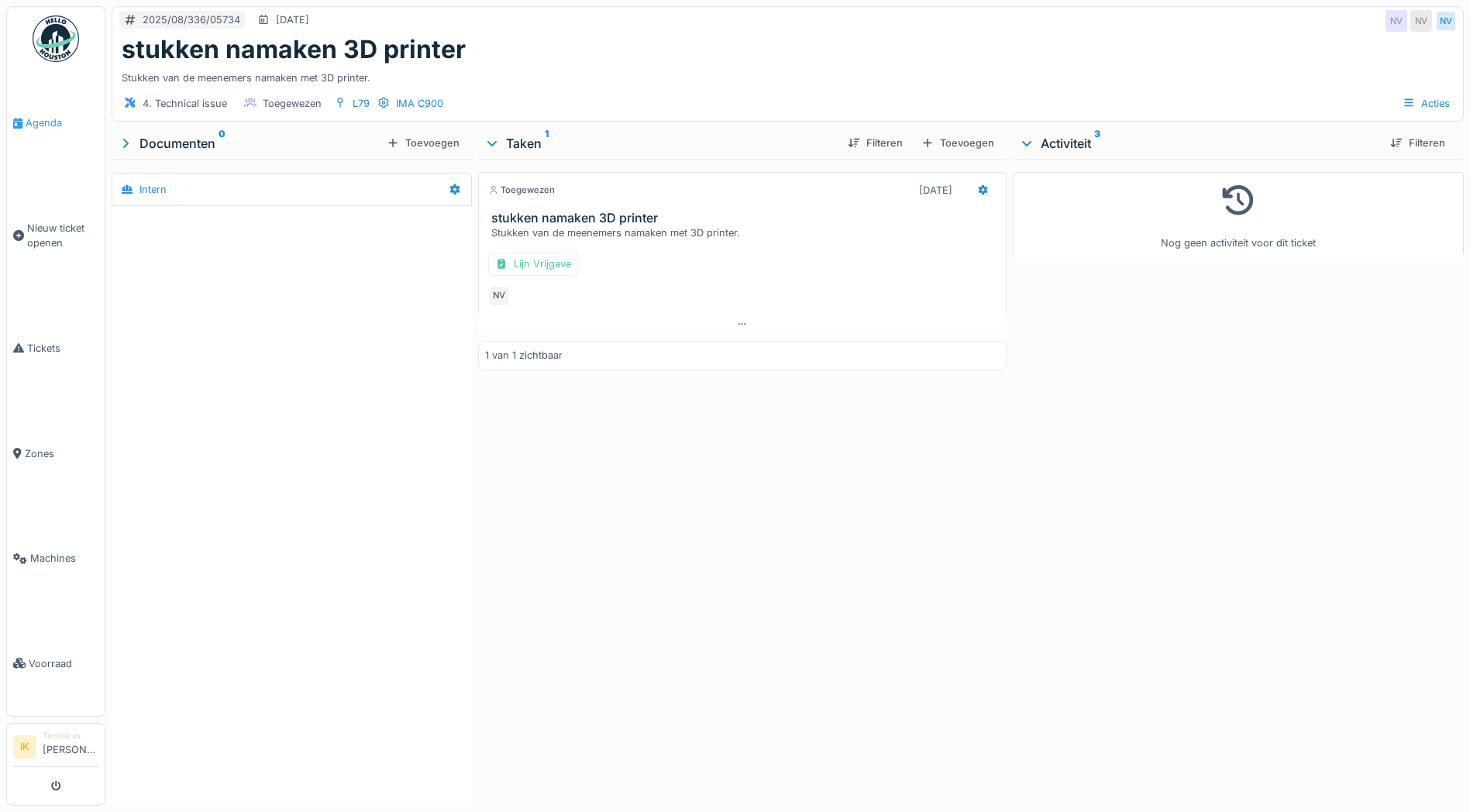
click at [37, 124] on span "Agenda" at bounding box center [62, 122] width 73 height 15
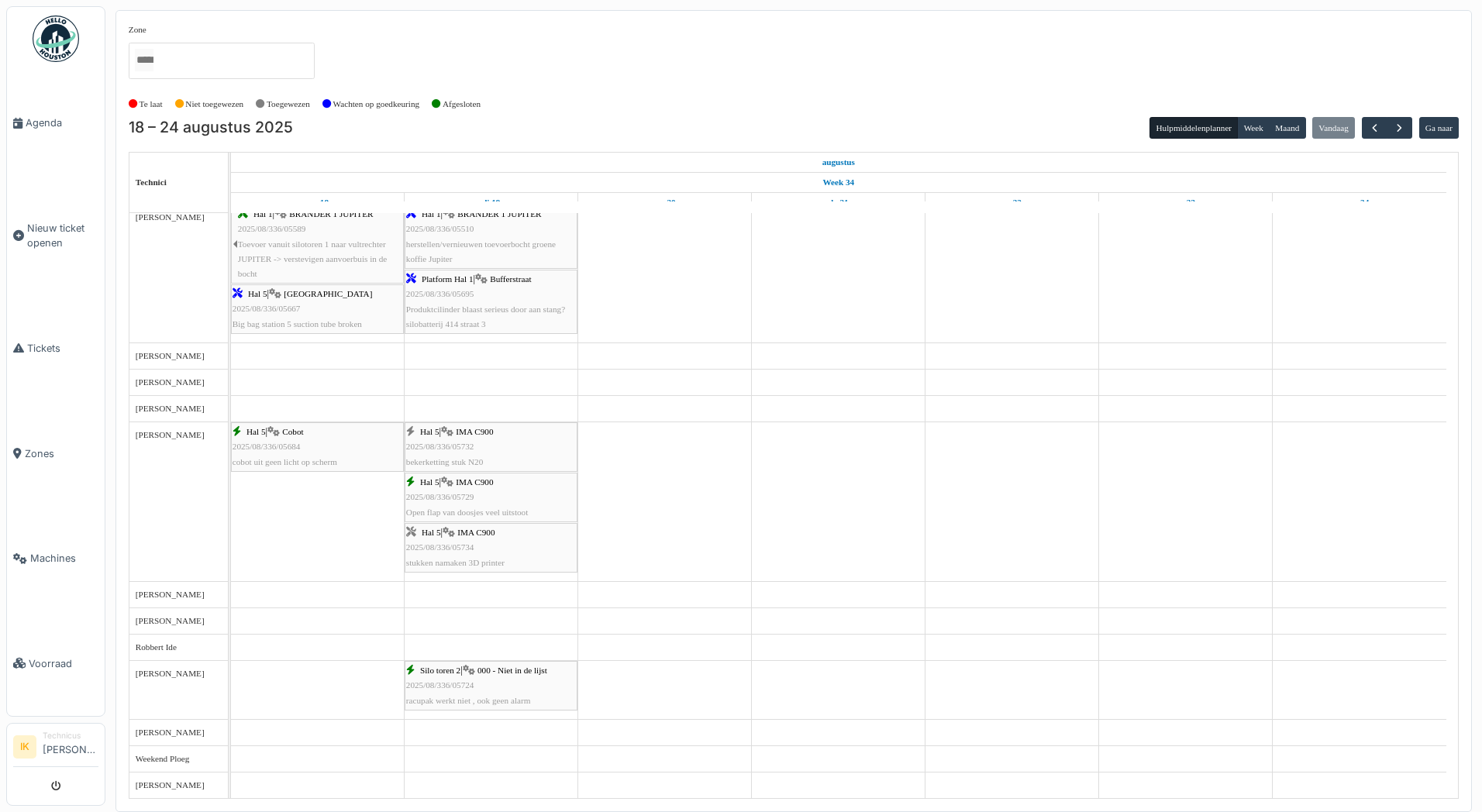
click at [464, 677] on div "Silo toren 2 | 000 - Niet in de lijst 2025/08/336/05724 racupak werkt niet , oo…" at bounding box center [490, 686] width 169 height 45
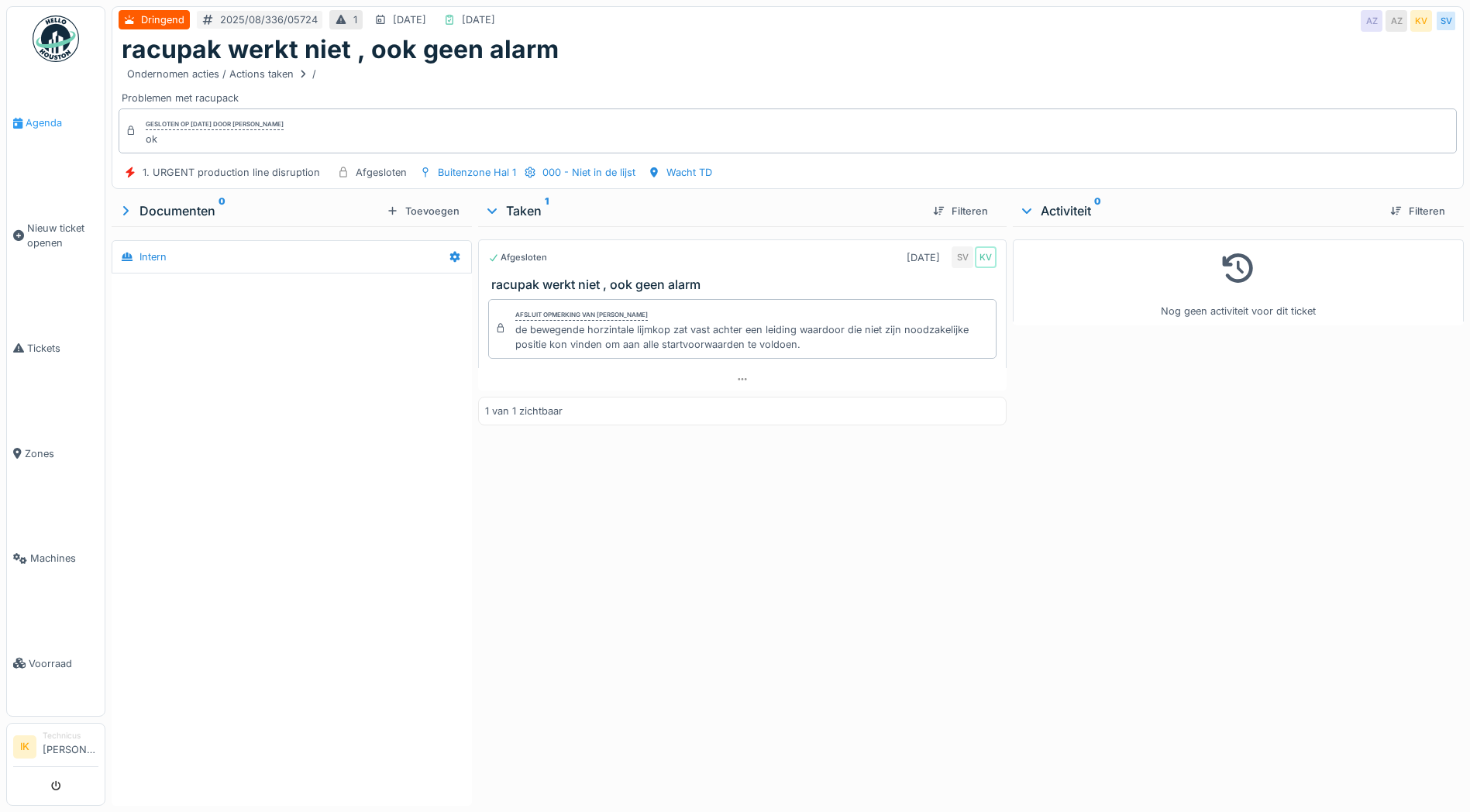
click at [38, 122] on span "Agenda" at bounding box center [62, 122] width 73 height 15
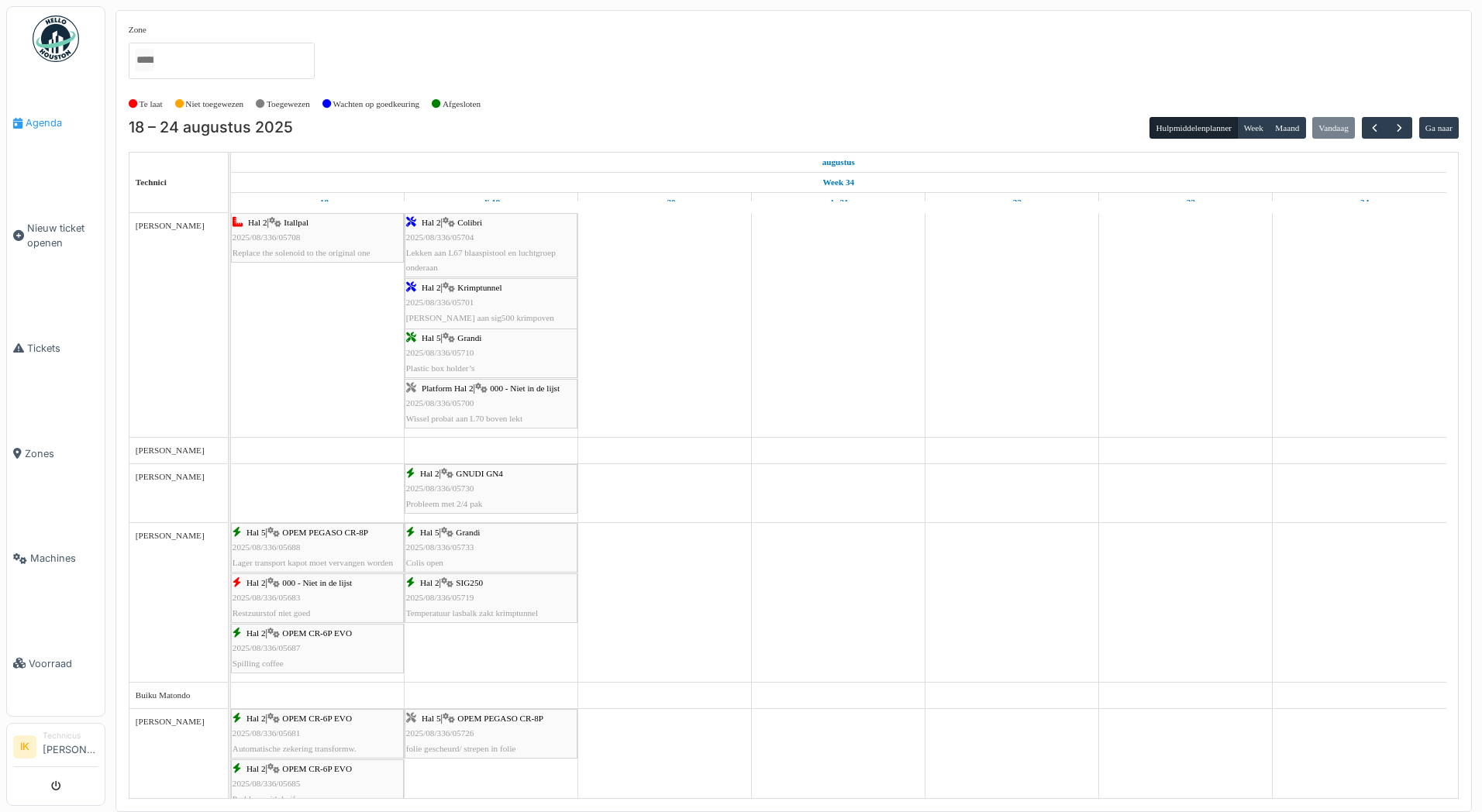
click at [52, 120] on span "Agenda" at bounding box center [62, 122] width 73 height 15
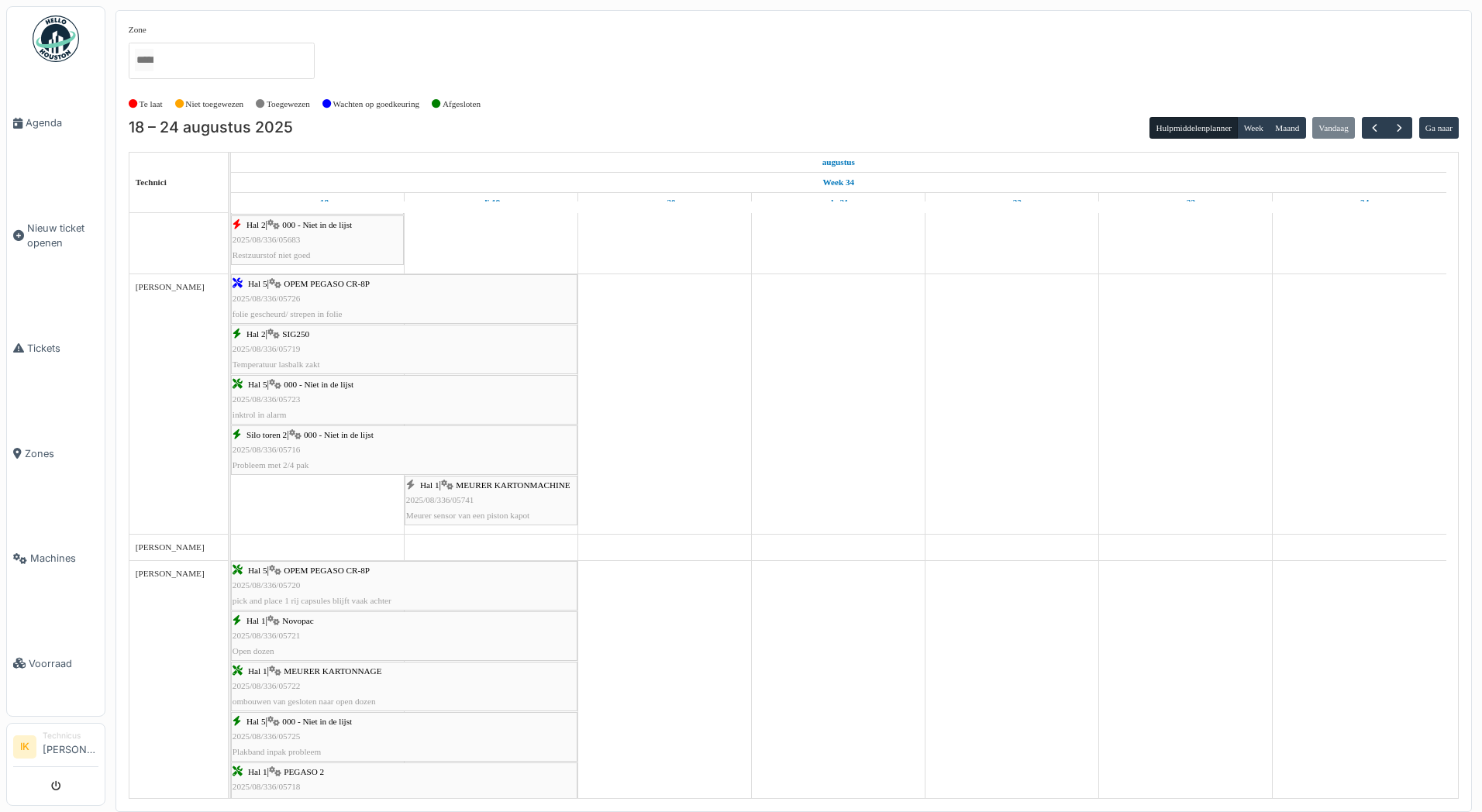
scroll to position [620, 0]
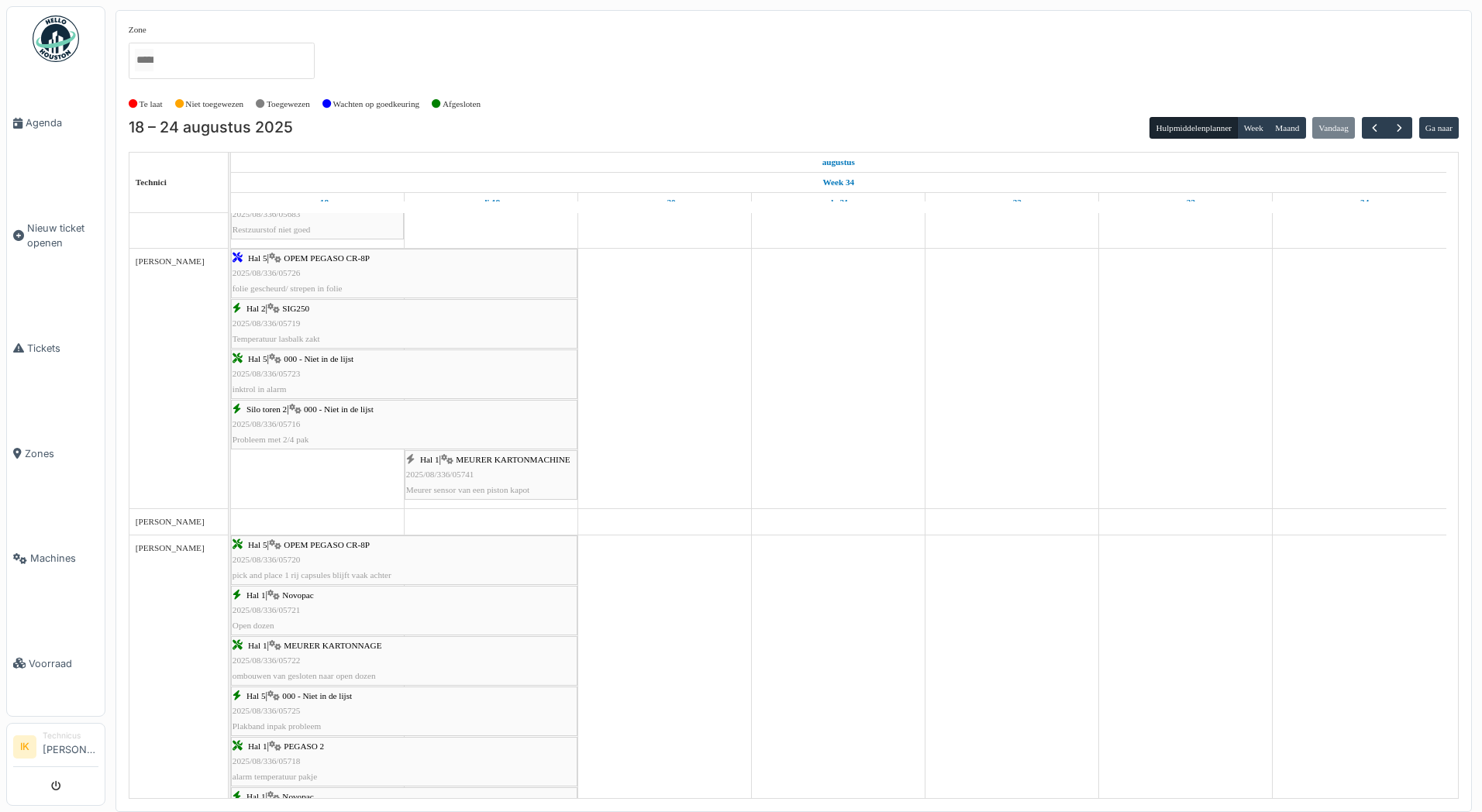
click at [458, 471] on span "2025/08/336/05741" at bounding box center [440, 474] width 68 height 10
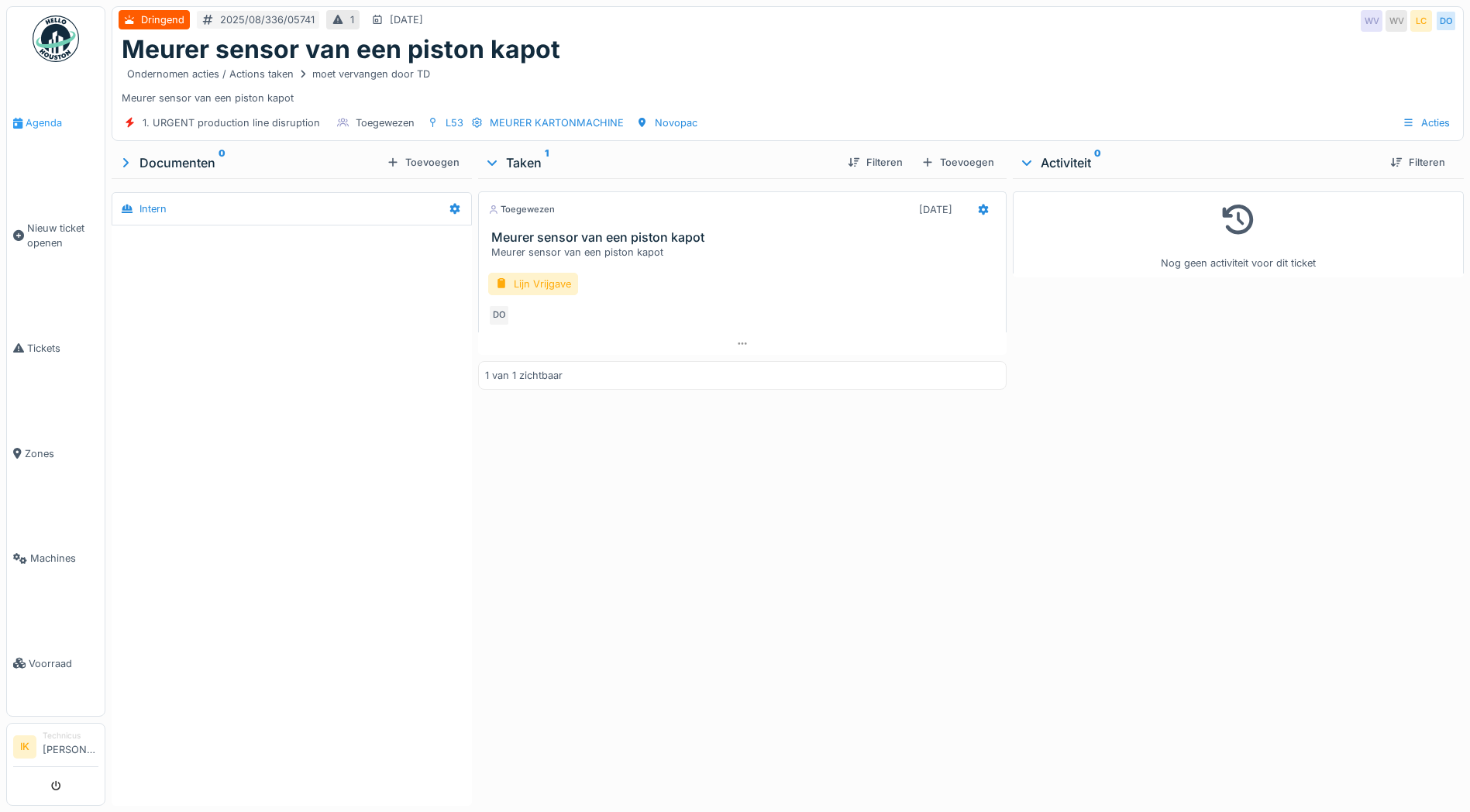
click at [34, 119] on span "Agenda" at bounding box center [62, 122] width 73 height 15
